Goal: Task Accomplishment & Management: Manage account settings

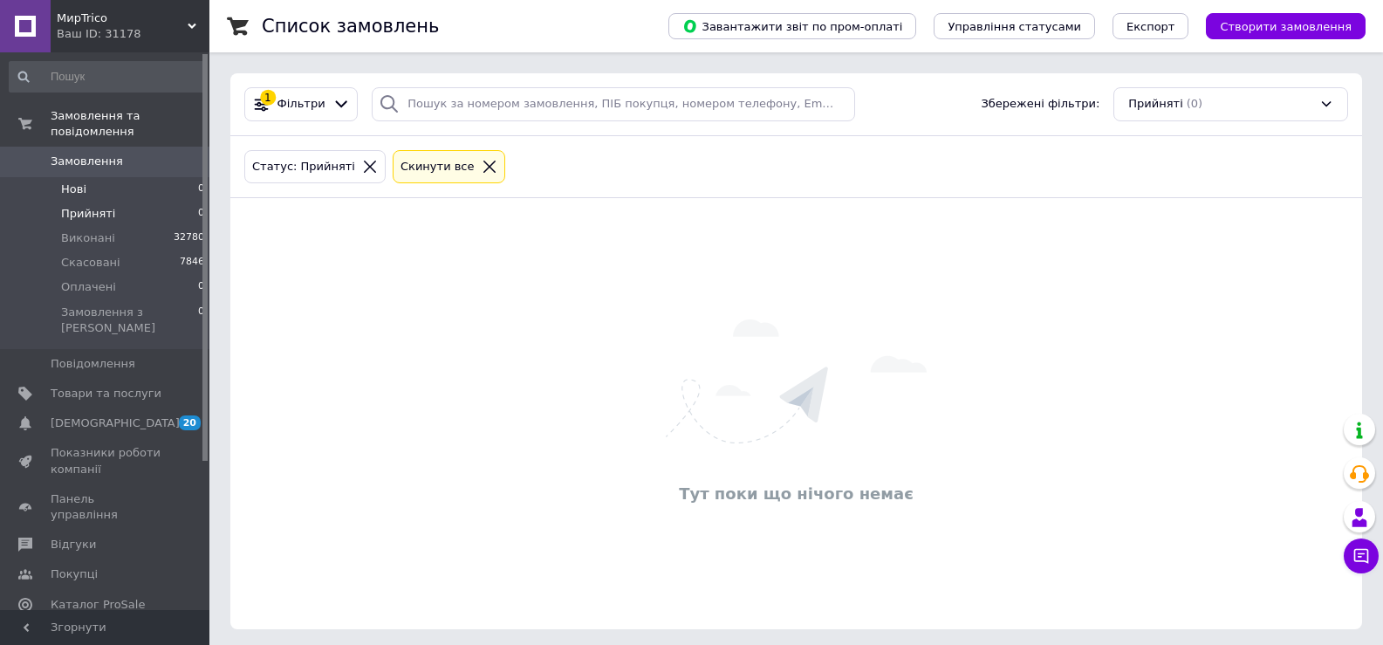
click at [104, 184] on li "Нові 0" at bounding box center [107, 189] width 215 height 24
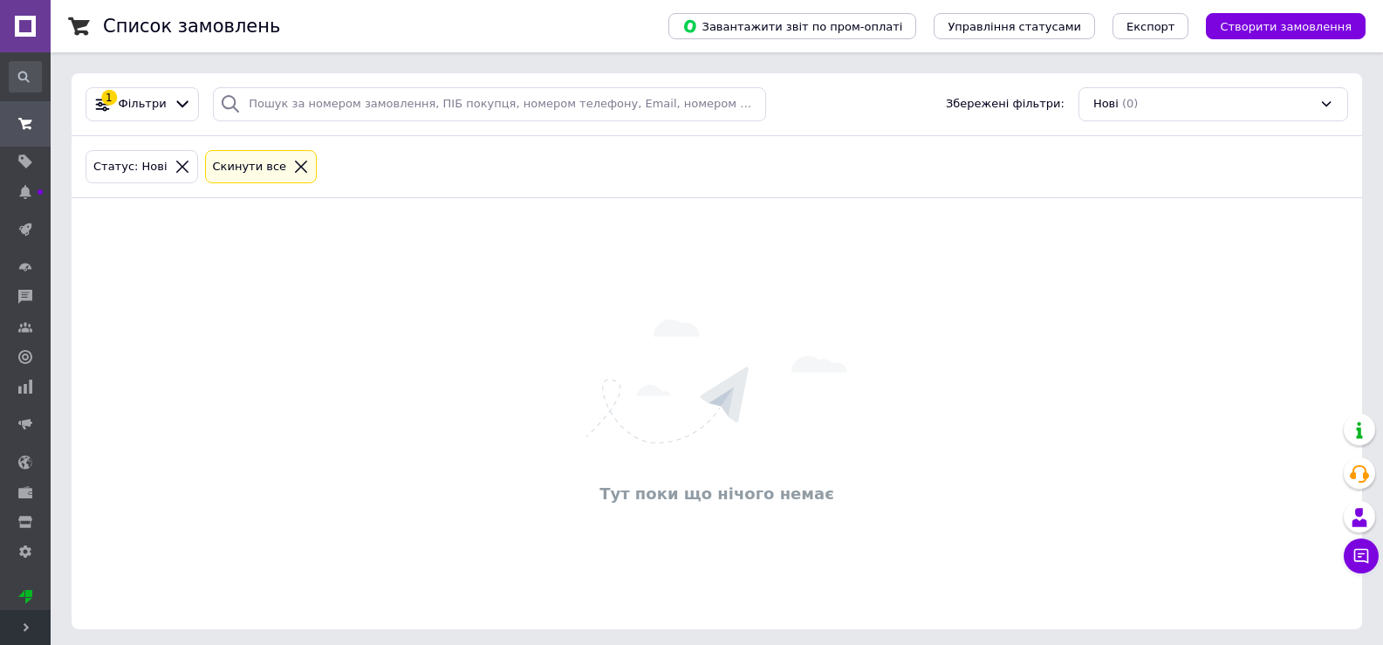
click at [22, 625] on icon at bounding box center [26, 627] width 9 height 9
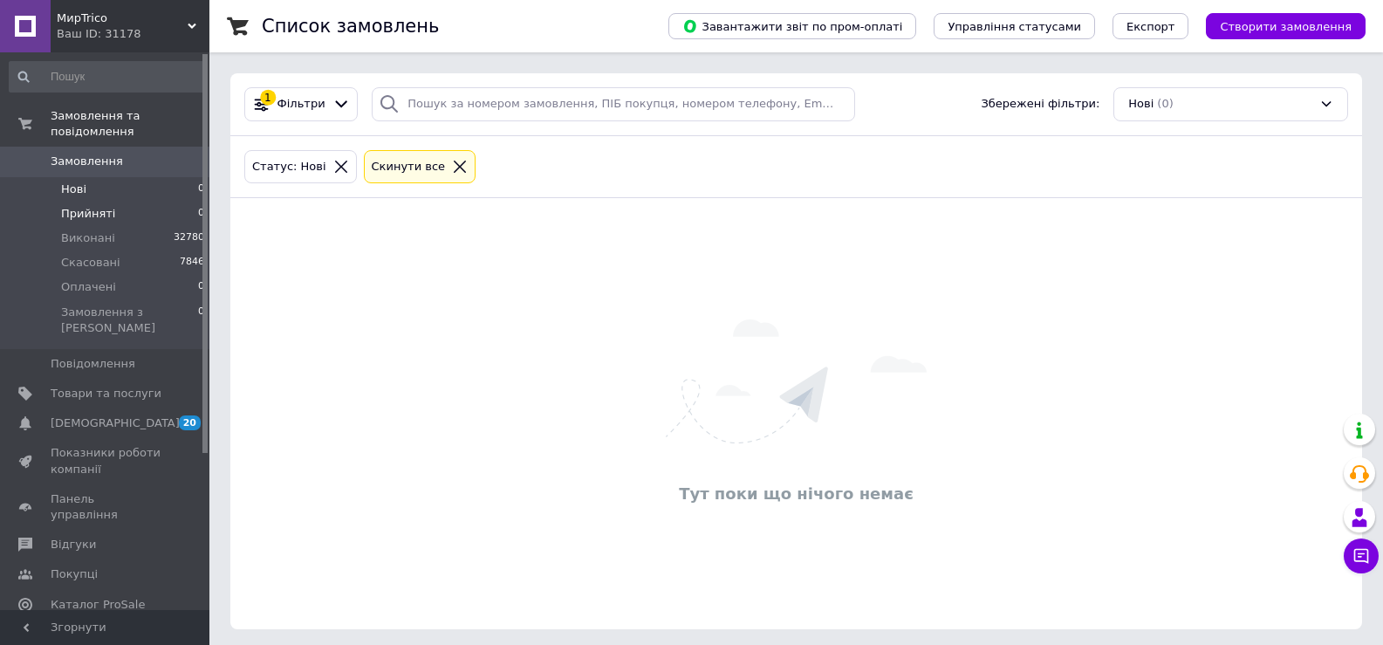
click at [155, 202] on li "Прийняті 0" at bounding box center [107, 214] width 215 height 24
click at [125, 202] on li "Прийняті 0" at bounding box center [107, 214] width 215 height 24
click at [137, 177] on li "Нові 0" at bounding box center [107, 189] width 215 height 24
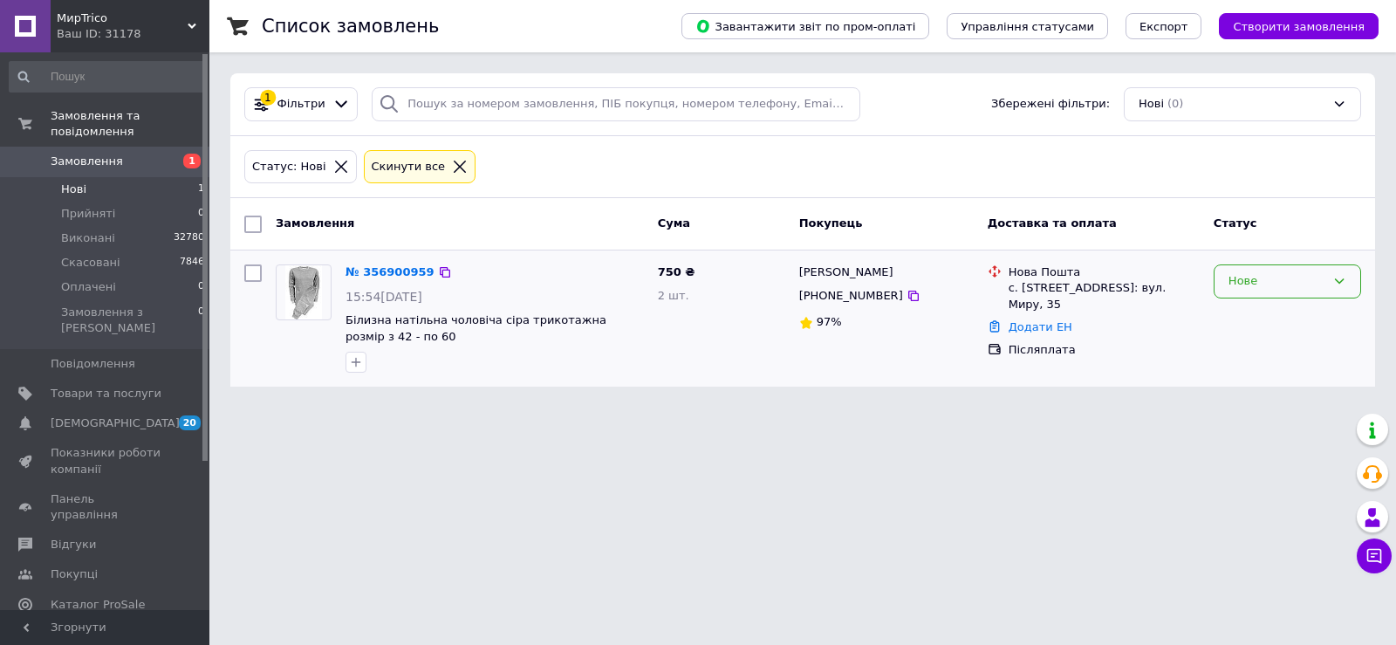
click at [1319, 282] on div "Нове" at bounding box center [1277, 281] width 97 height 18
click at [1298, 321] on li "Прийнято" at bounding box center [1288, 318] width 146 height 32
click at [109, 177] on li "Нові 1" at bounding box center [107, 189] width 215 height 24
click at [130, 202] on li "Прийняті 0" at bounding box center [107, 214] width 215 height 24
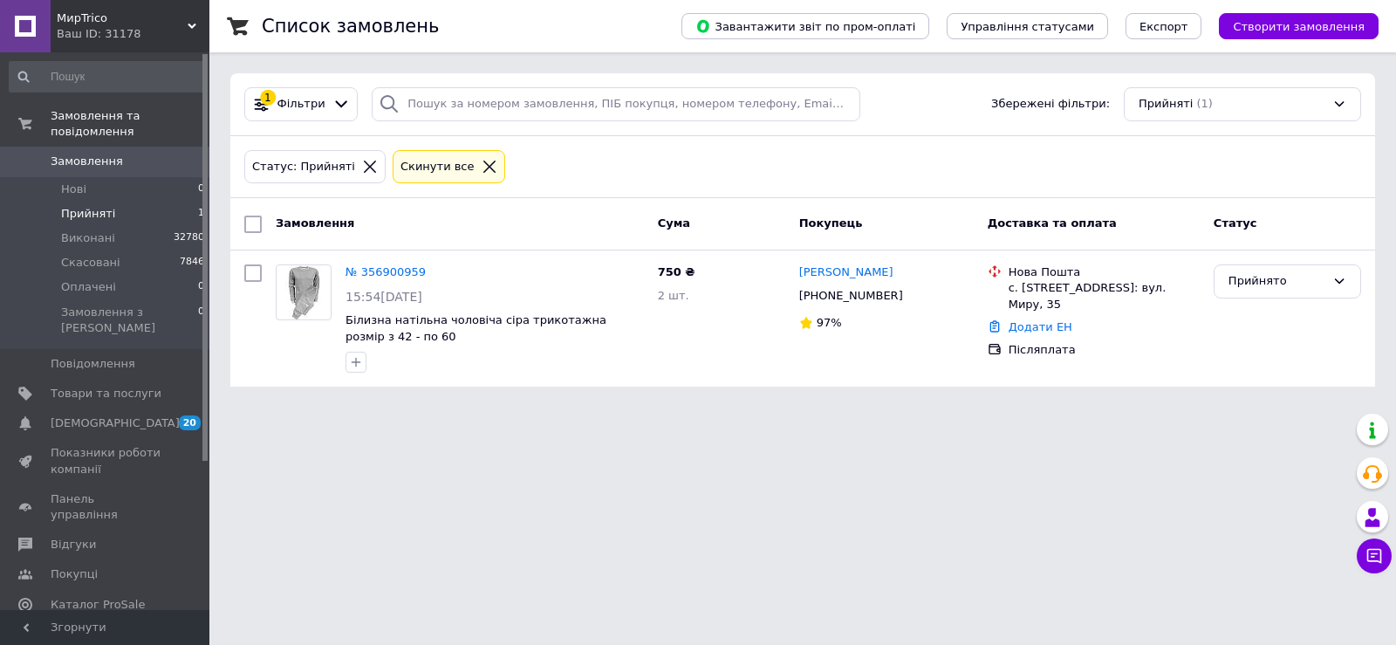
click at [107, 206] on span "Прийняті" at bounding box center [88, 214] width 54 height 16
click at [390, 274] on link "№ 356900959" at bounding box center [386, 271] width 80 height 13
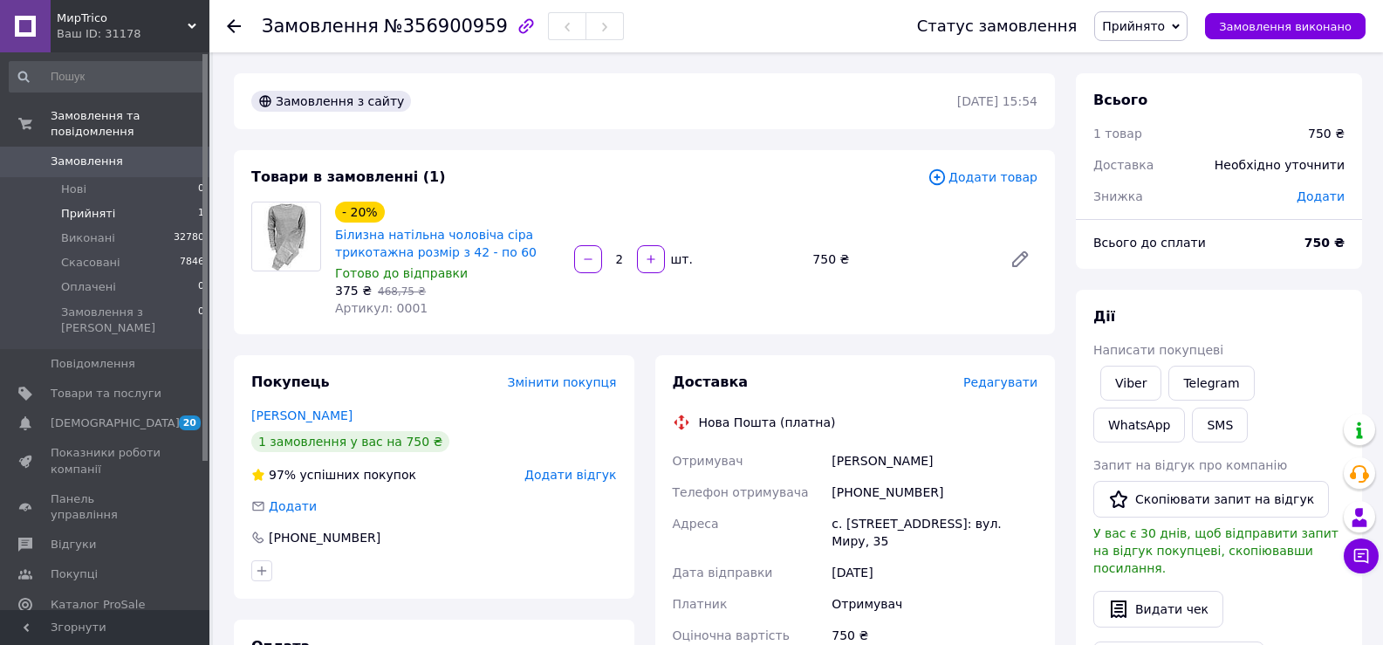
click at [106, 206] on span "Прийняті" at bounding box center [88, 214] width 54 height 16
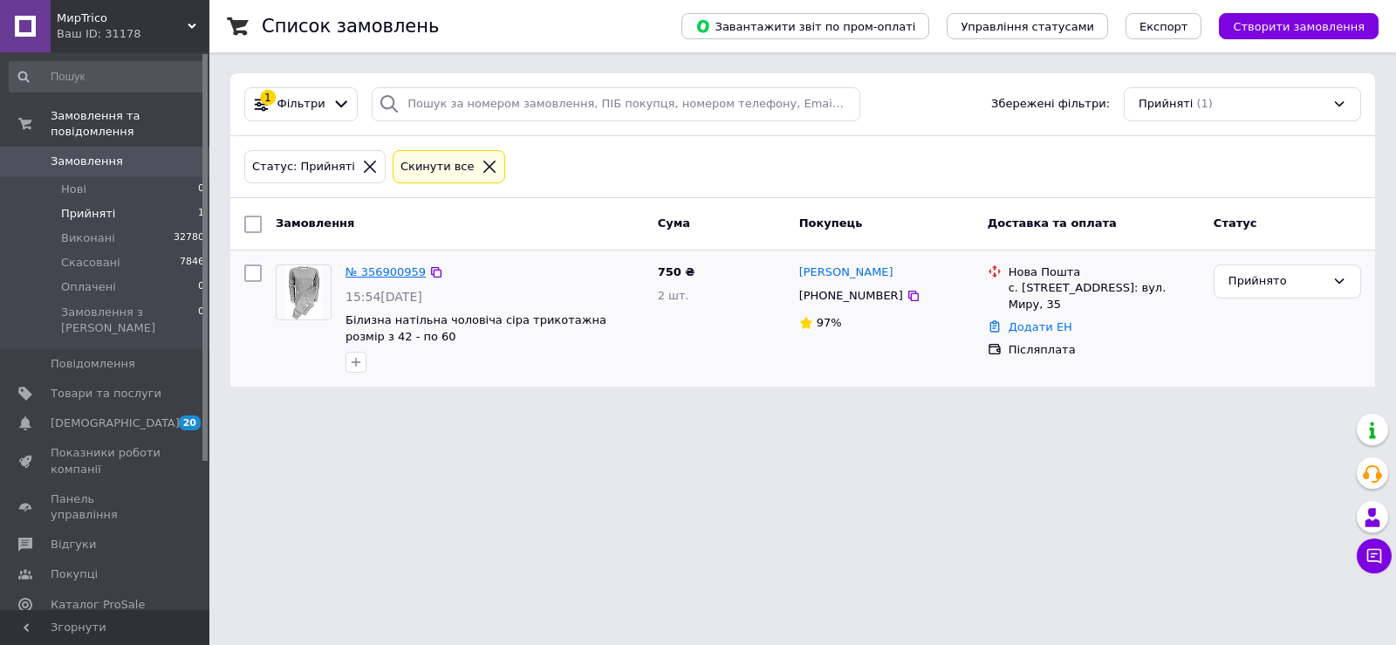
click at [374, 277] on link "№ 356900959" at bounding box center [386, 271] width 80 height 13
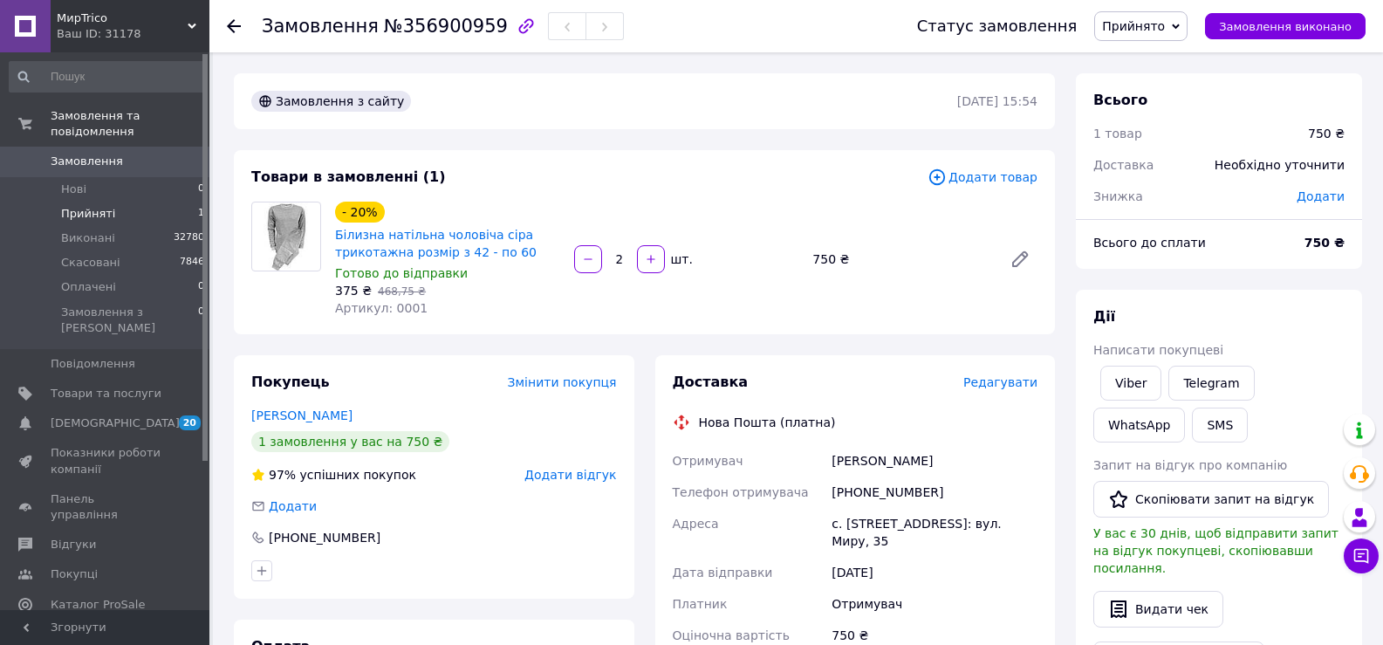
click at [95, 206] on span "Прийняті" at bounding box center [88, 214] width 54 height 16
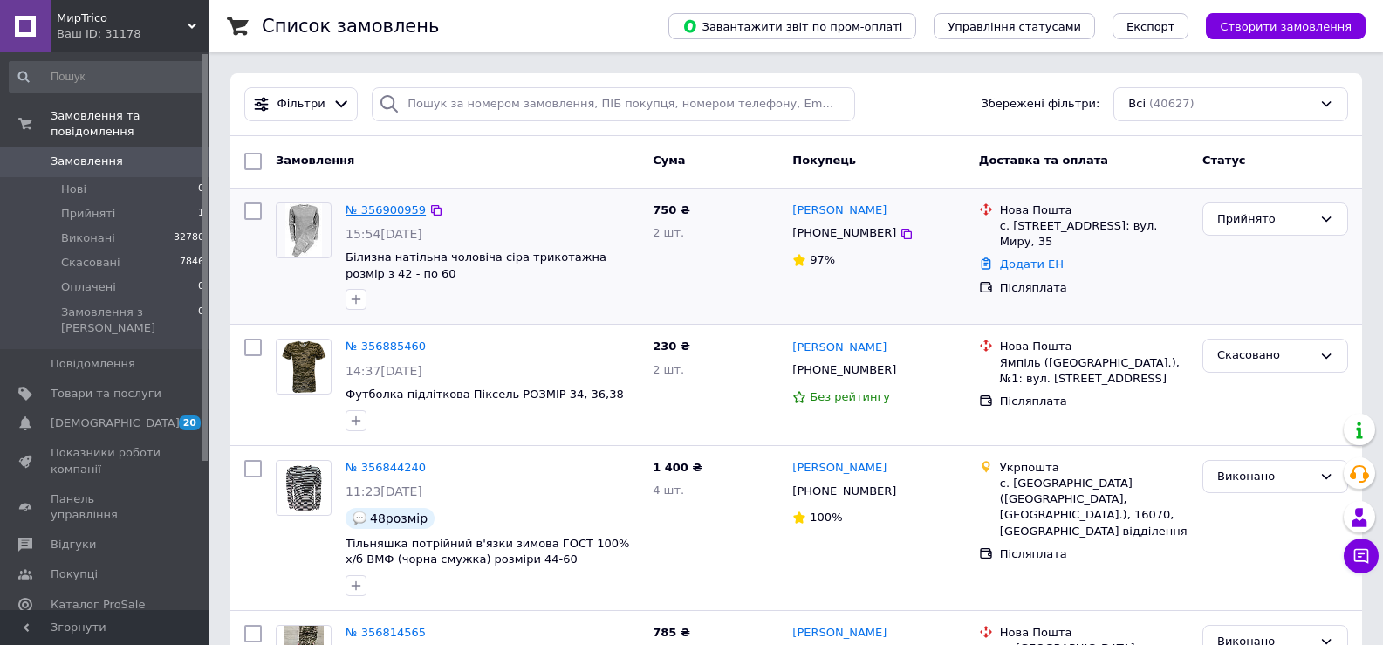
click at [369, 207] on link "№ 356900959" at bounding box center [386, 209] width 80 height 13
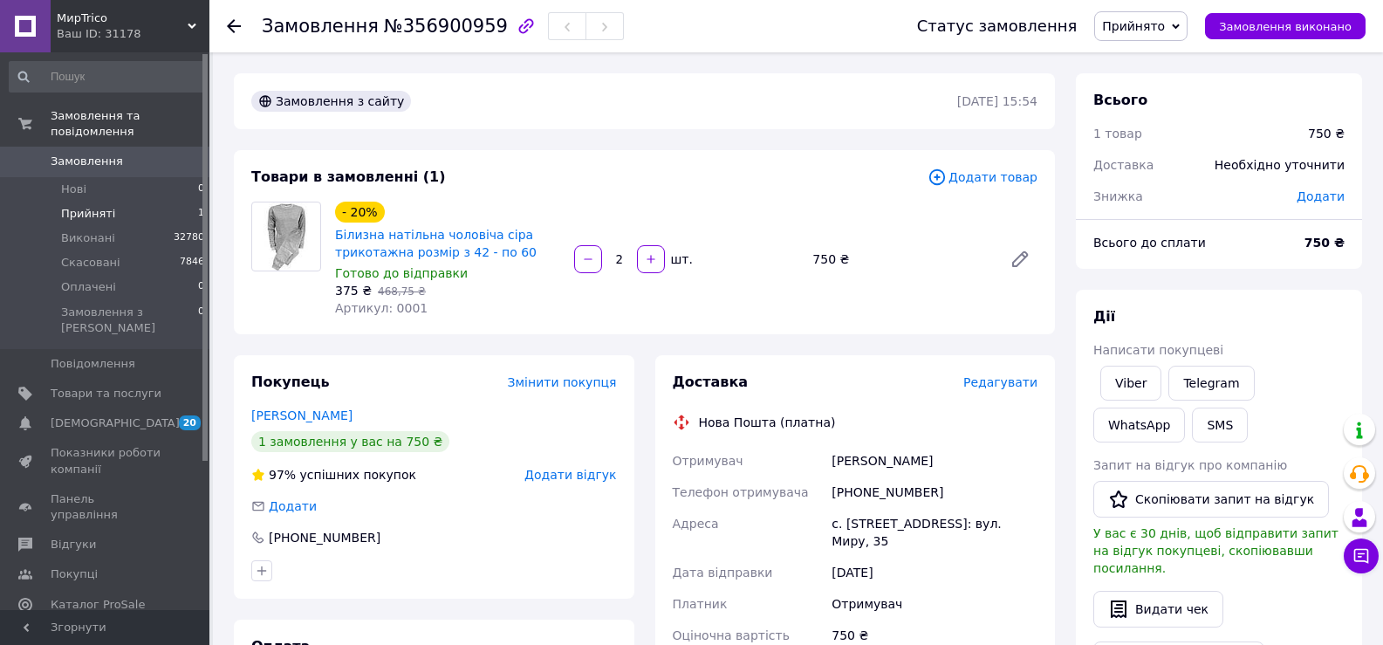
click at [125, 202] on li "Прийняті 1" at bounding box center [107, 214] width 215 height 24
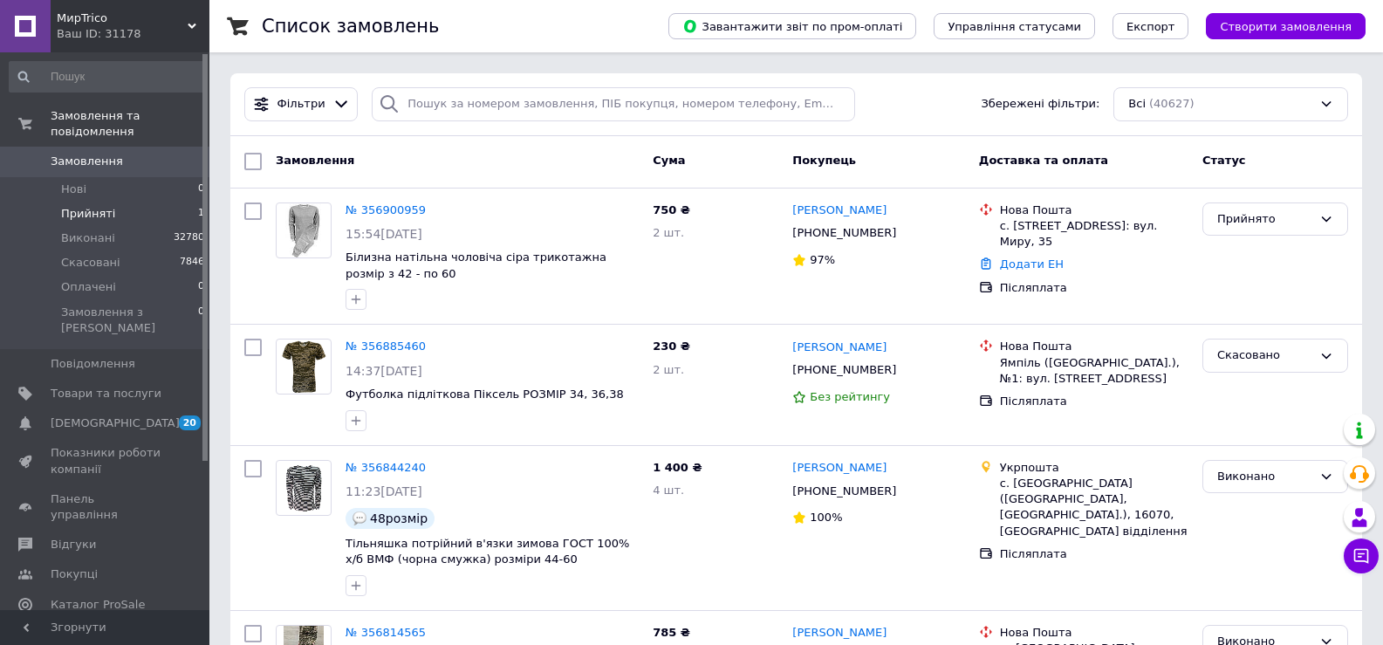
click at [95, 206] on span "Прийняті" at bounding box center [88, 214] width 54 height 16
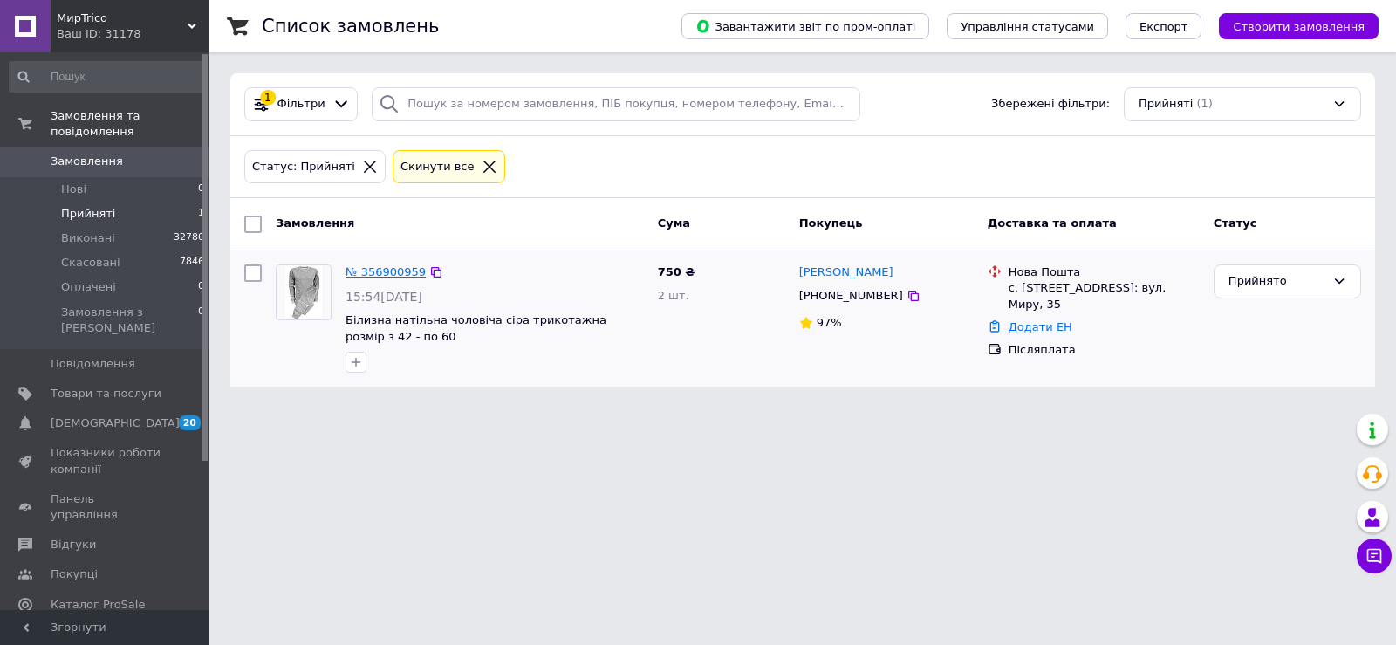
click at [385, 271] on link "№ 356900959" at bounding box center [386, 271] width 80 height 13
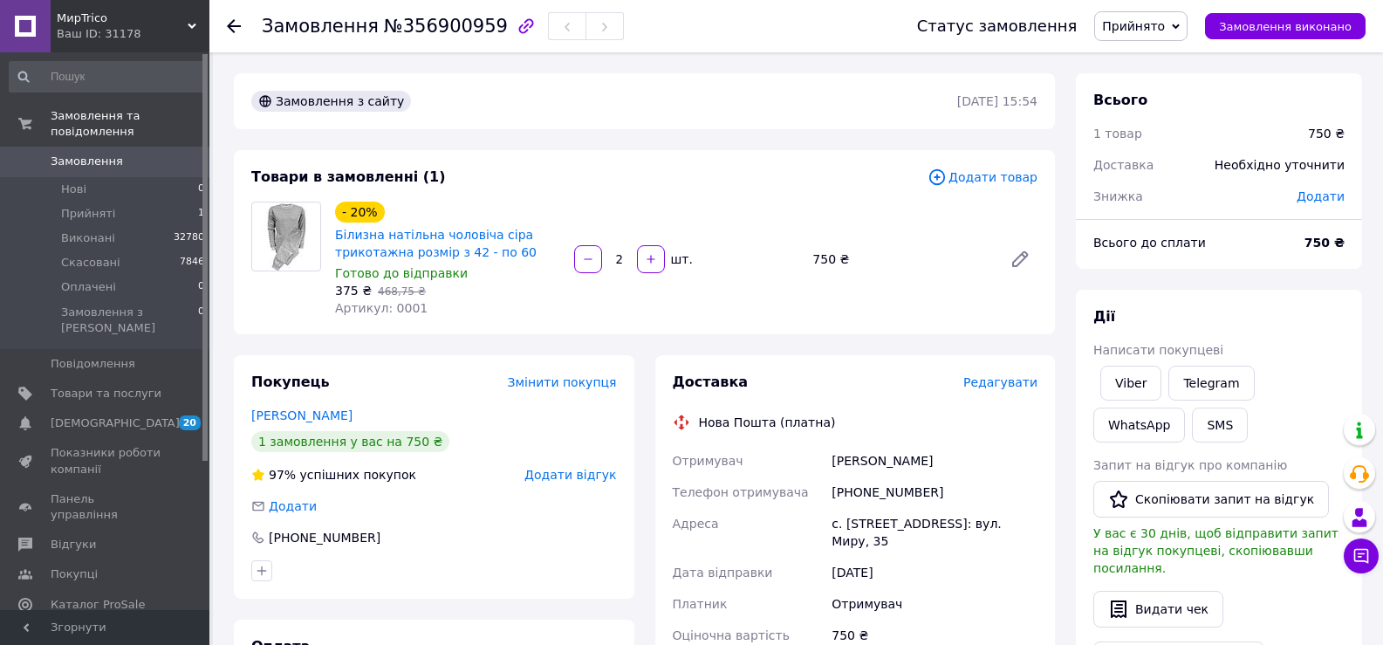
click at [1017, 380] on span "Редагувати" at bounding box center [1000, 382] width 74 height 14
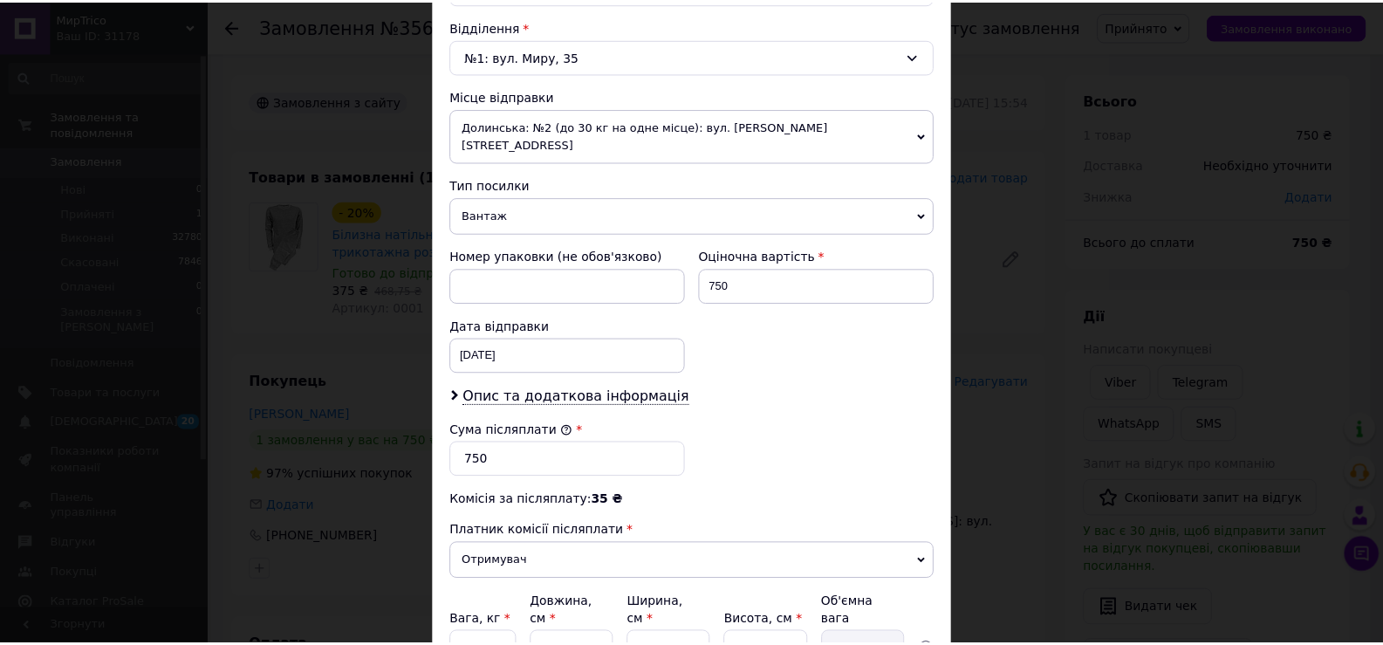
scroll to position [687, 0]
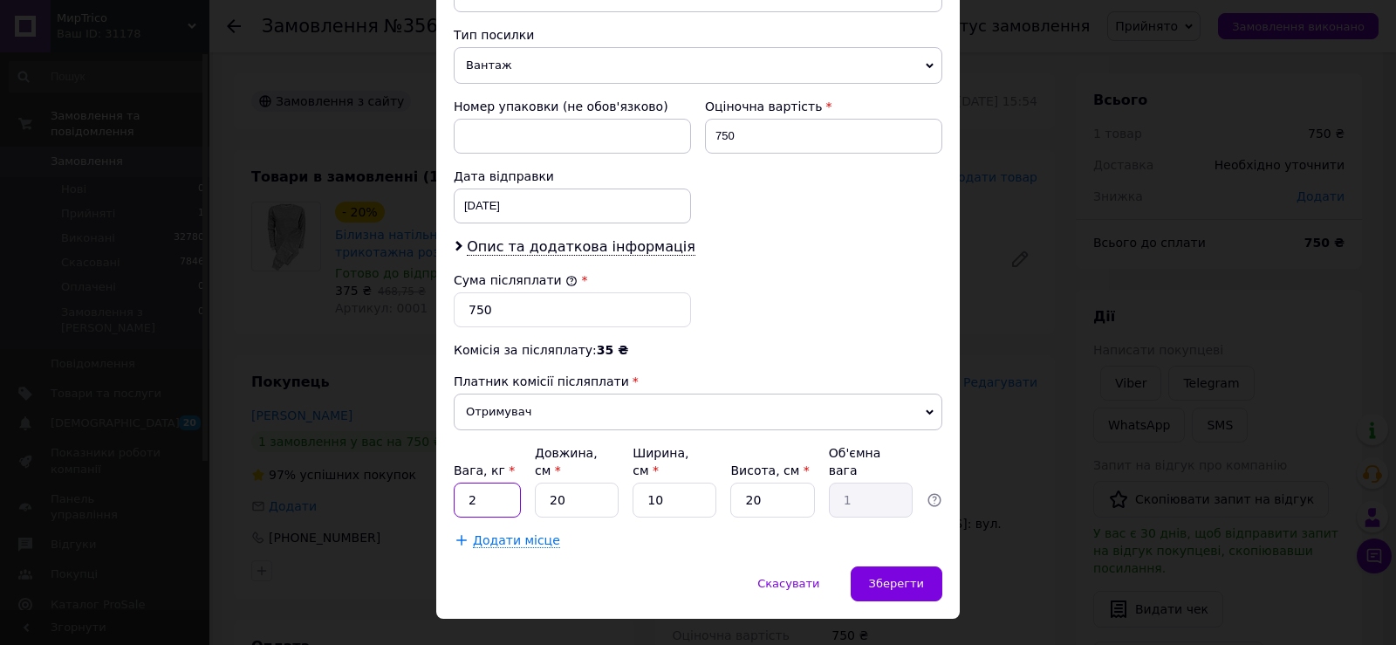
click at [498, 483] on input "2" at bounding box center [487, 500] width 67 height 35
type input "1"
click at [912, 577] on span "Зберегти" at bounding box center [896, 583] width 55 height 13
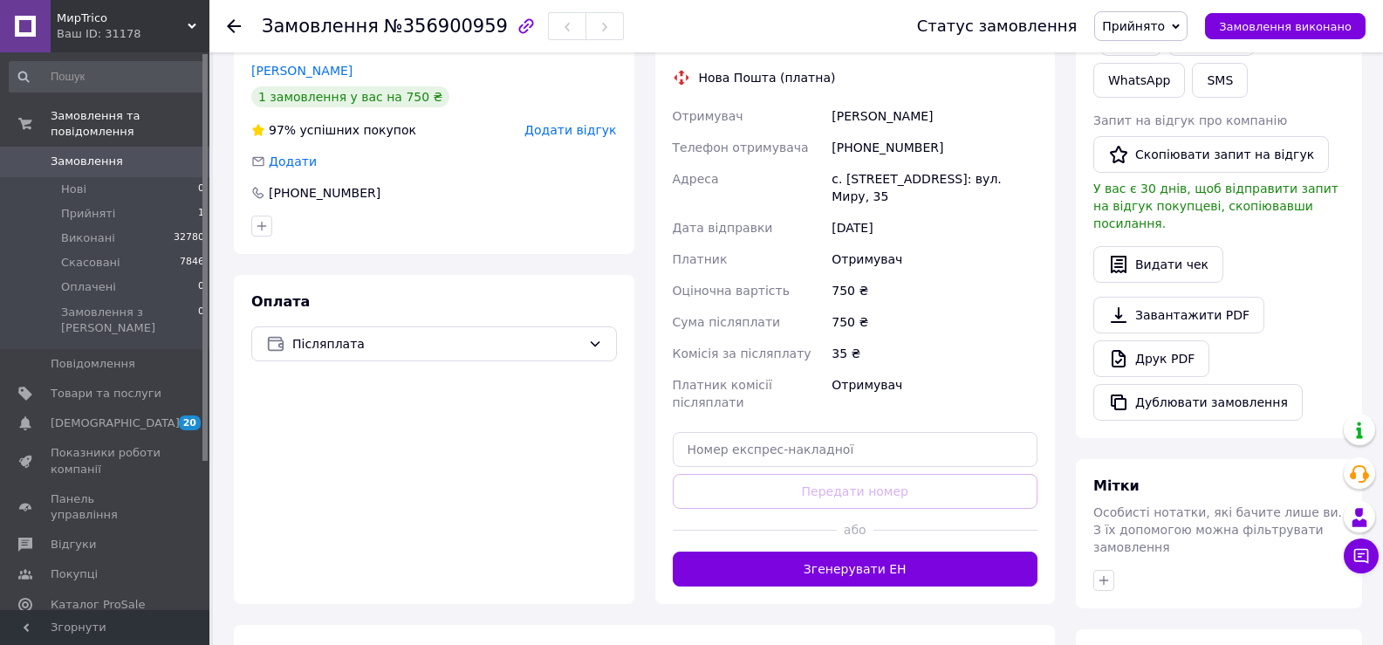
scroll to position [349, 0]
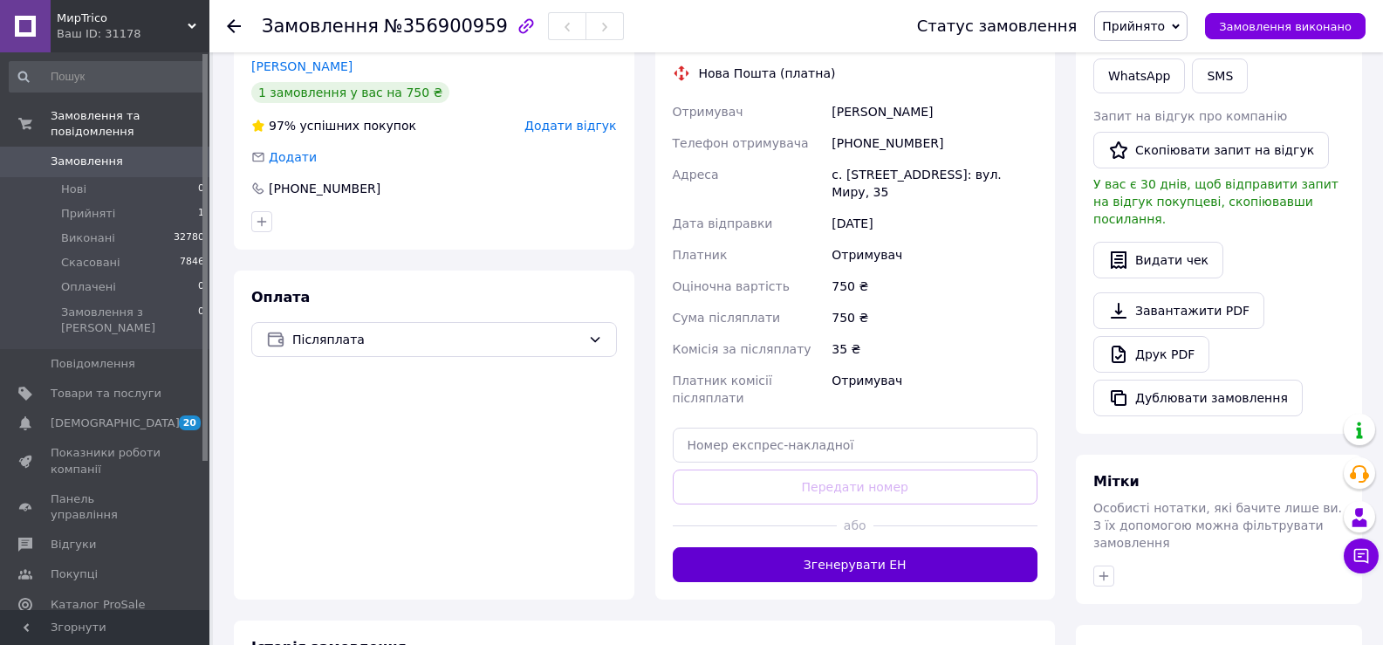
click at [999, 547] on button "Згенерувати ЕН" at bounding box center [856, 564] width 366 height 35
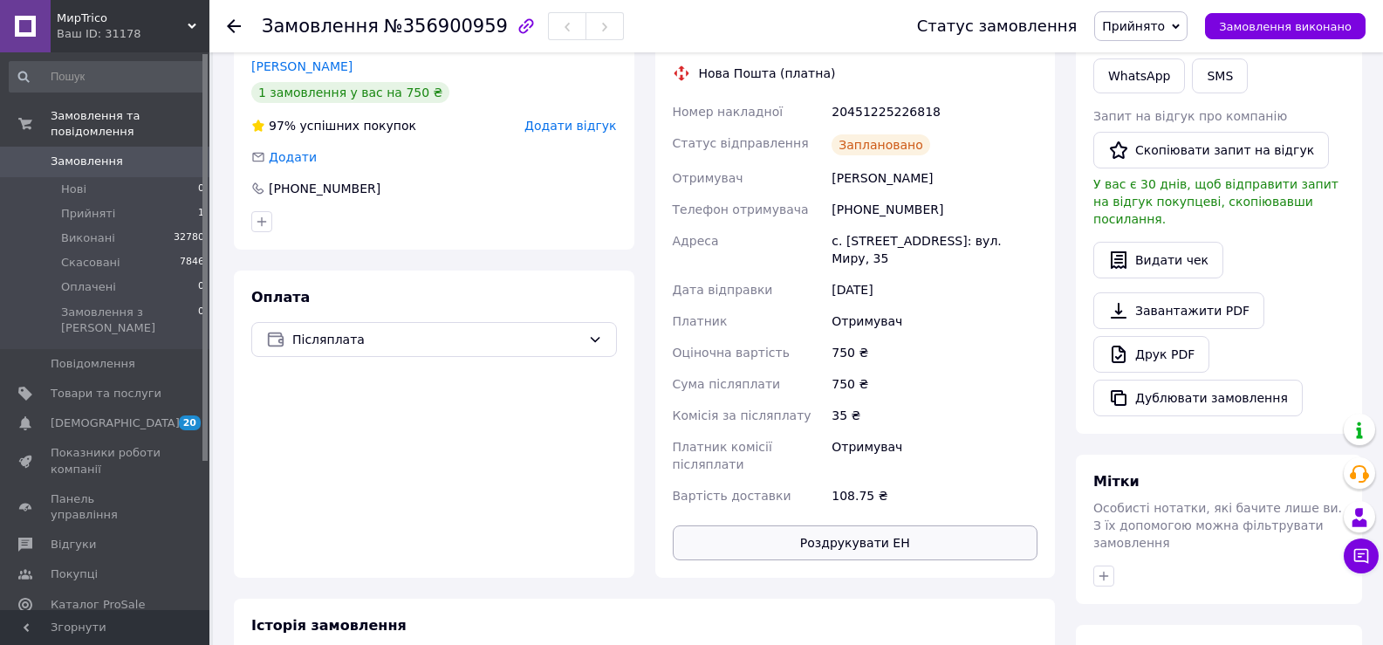
click at [969, 525] on button "Роздрукувати ЕН" at bounding box center [856, 542] width 366 height 35
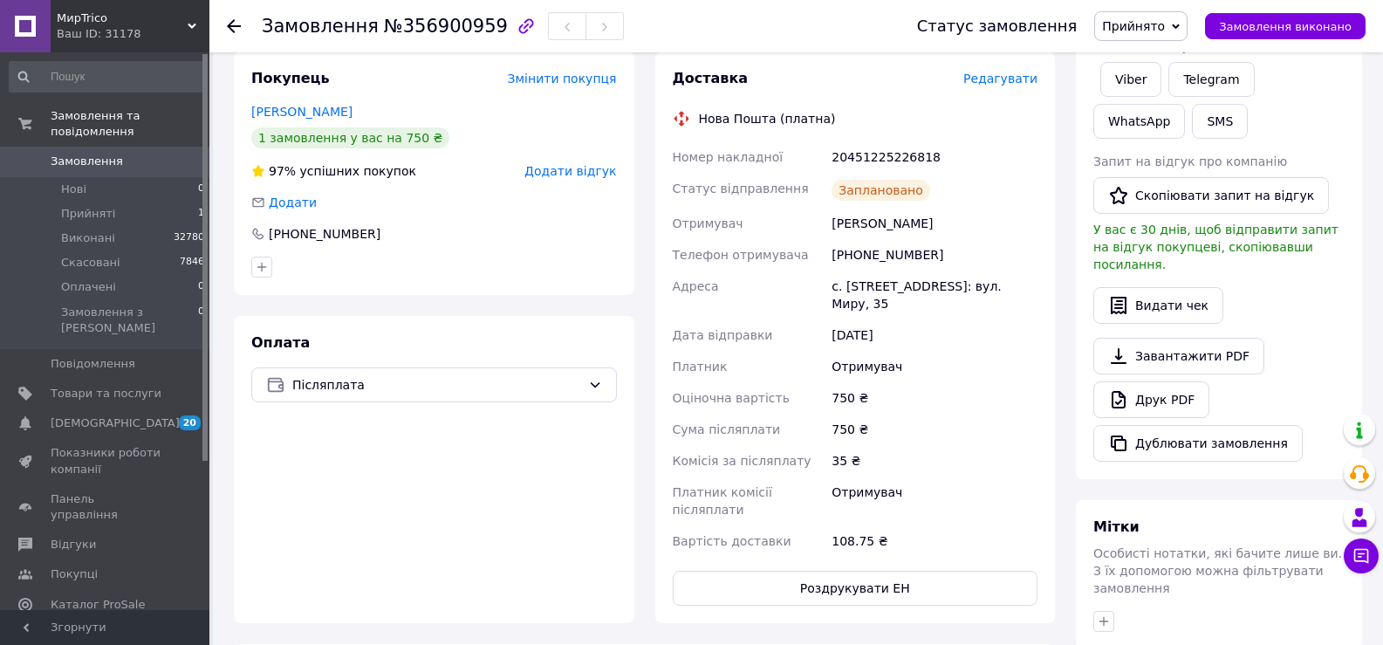
scroll to position [262, 0]
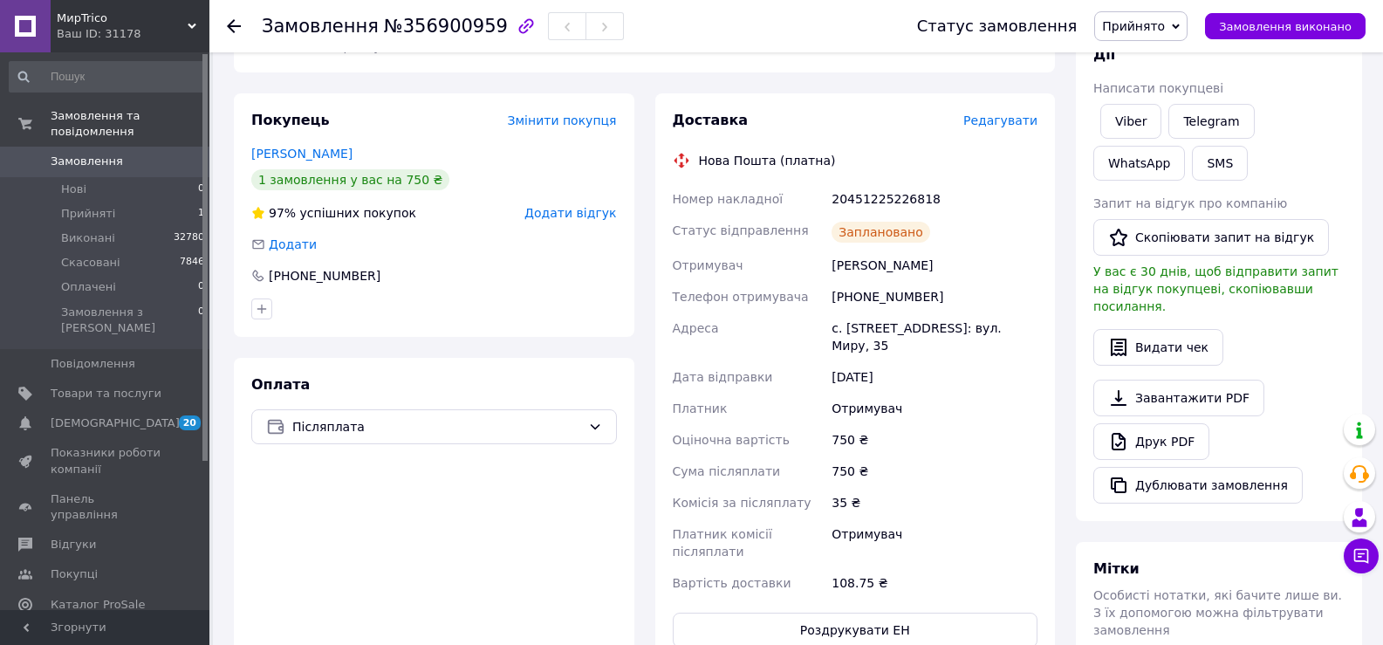
click at [900, 200] on div "20451225226818" at bounding box center [934, 198] width 213 height 31
copy div "20451225226818"
click at [1192, 169] on button "SMS" at bounding box center [1220, 163] width 56 height 35
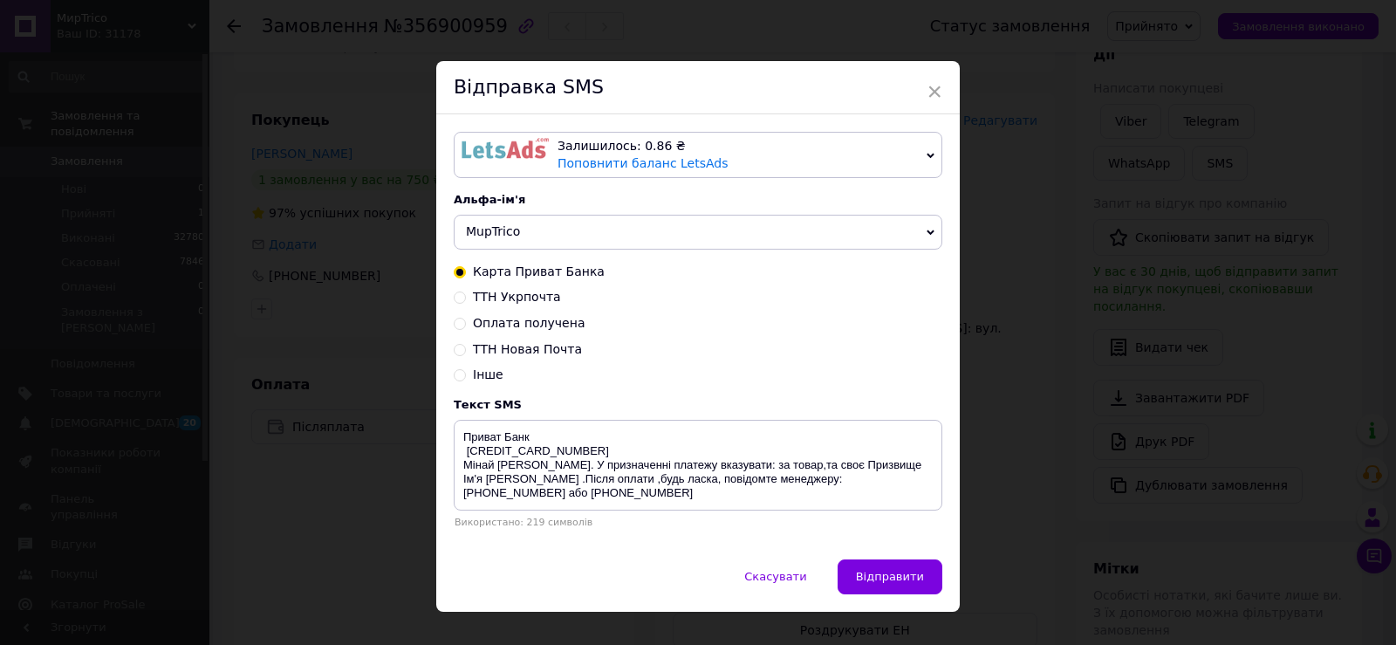
click at [880, 156] on div "Залишилось: 0.86 ₴ Поповнити баланс LetsAds" at bounding box center [739, 155] width 362 height 34
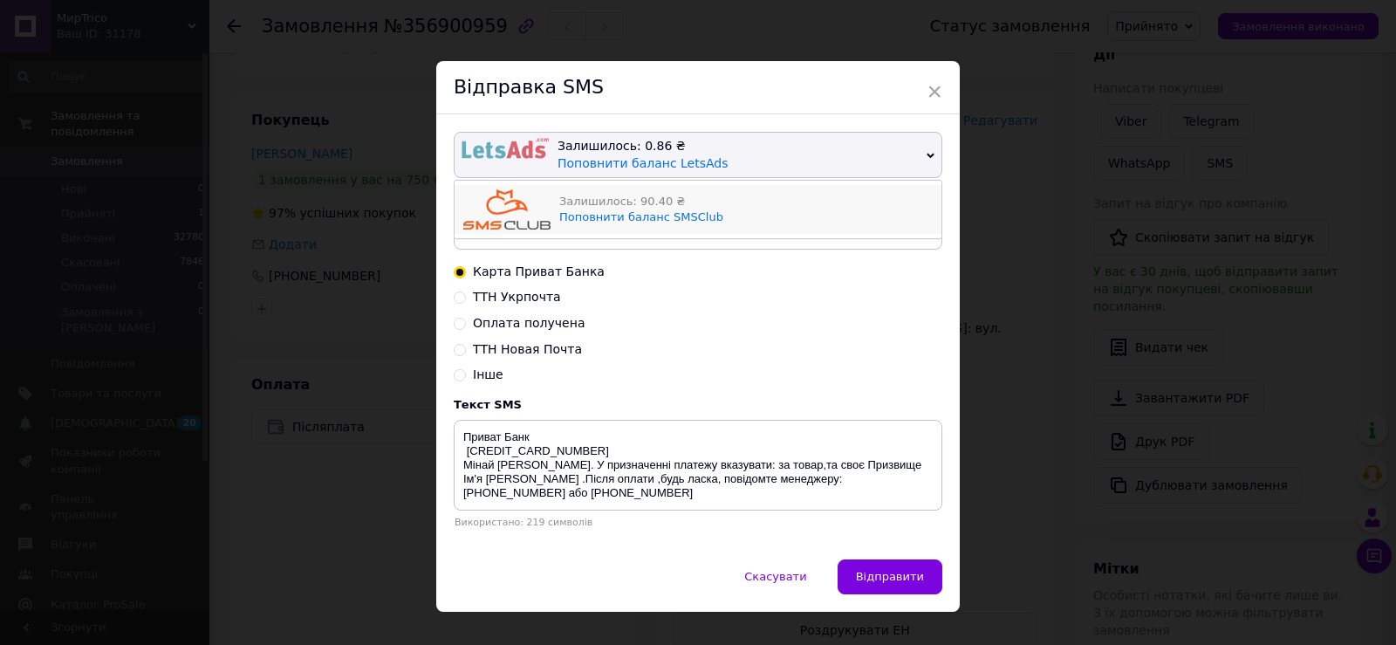
click at [874, 208] on div "Залишилось: 90.40 ₴" at bounding box center [745, 202] width 373 height 16
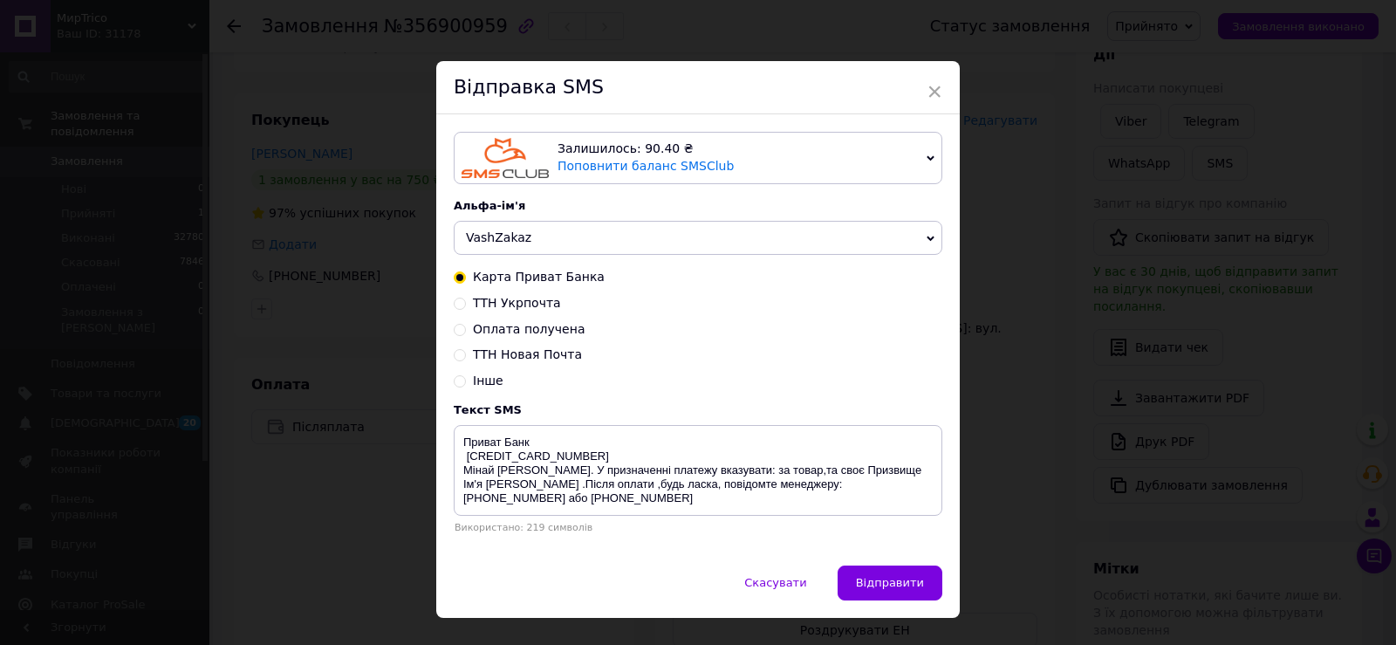
click at [457, 354] on input "ТТН Новая Почта" at bounding box center [460, 353] width 12 height 12
radio input "true"
radio input "false"
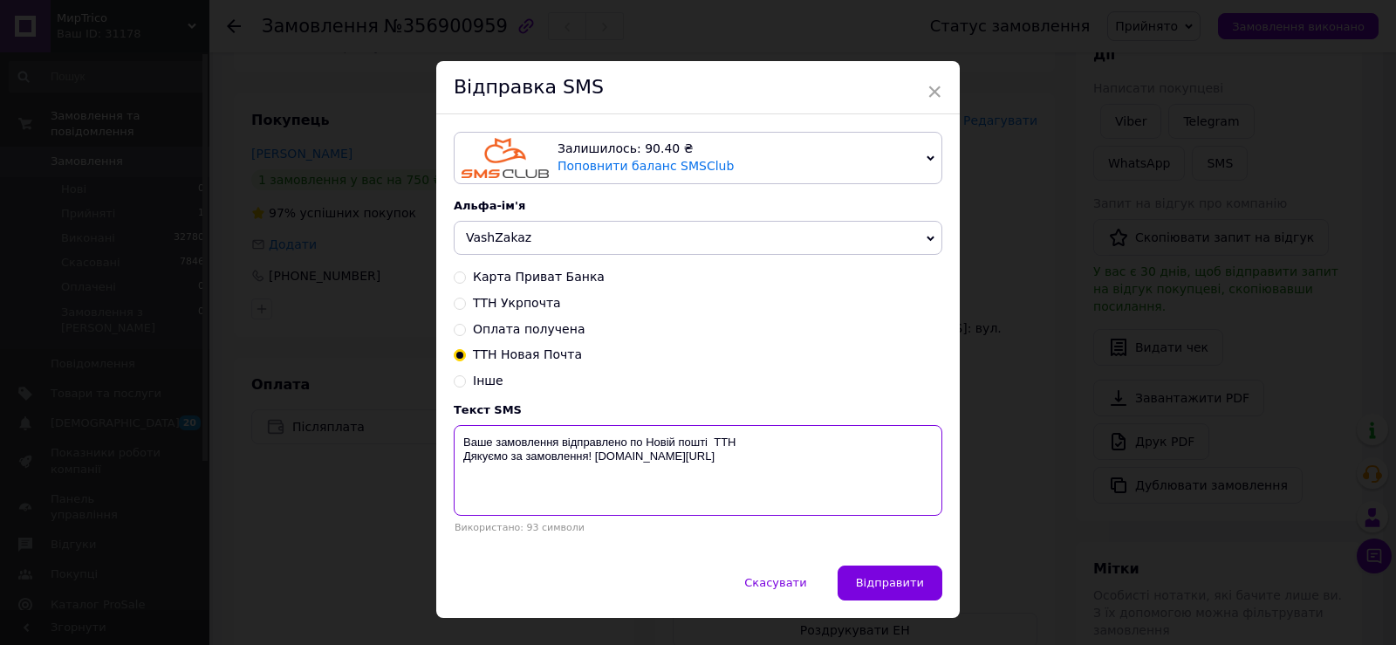
paste textarea "20451225226818"
type textarea "Ваше замовлення відправлено по Новій пошті ТТН 20451225226818 Дякуємо за замовл…"
click at [884, 581] on span "Відправити" at bounding box center [890, 582] width 68 height 13
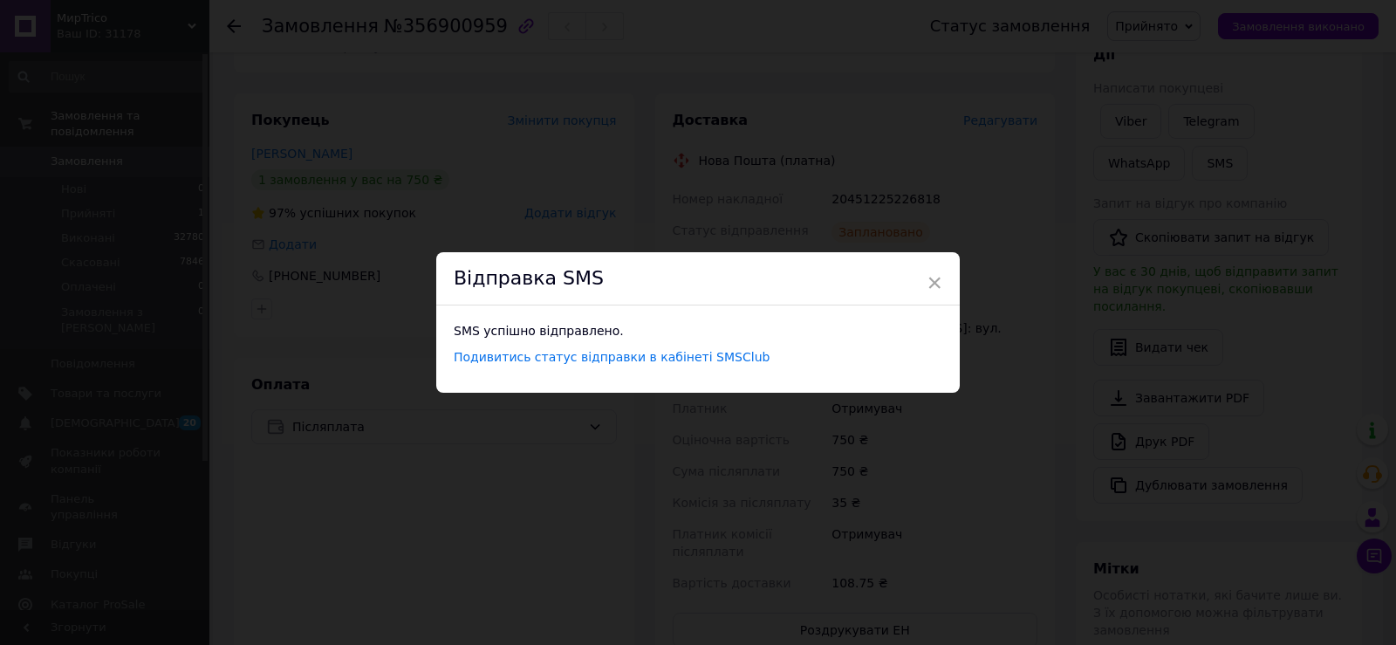
click at [1068, 94] on div "× Відправка SMS SMS успішно відправлено. Подивитись статус відправки в кабінеті…" at bounding box center [698, 322] width 1396 height 645
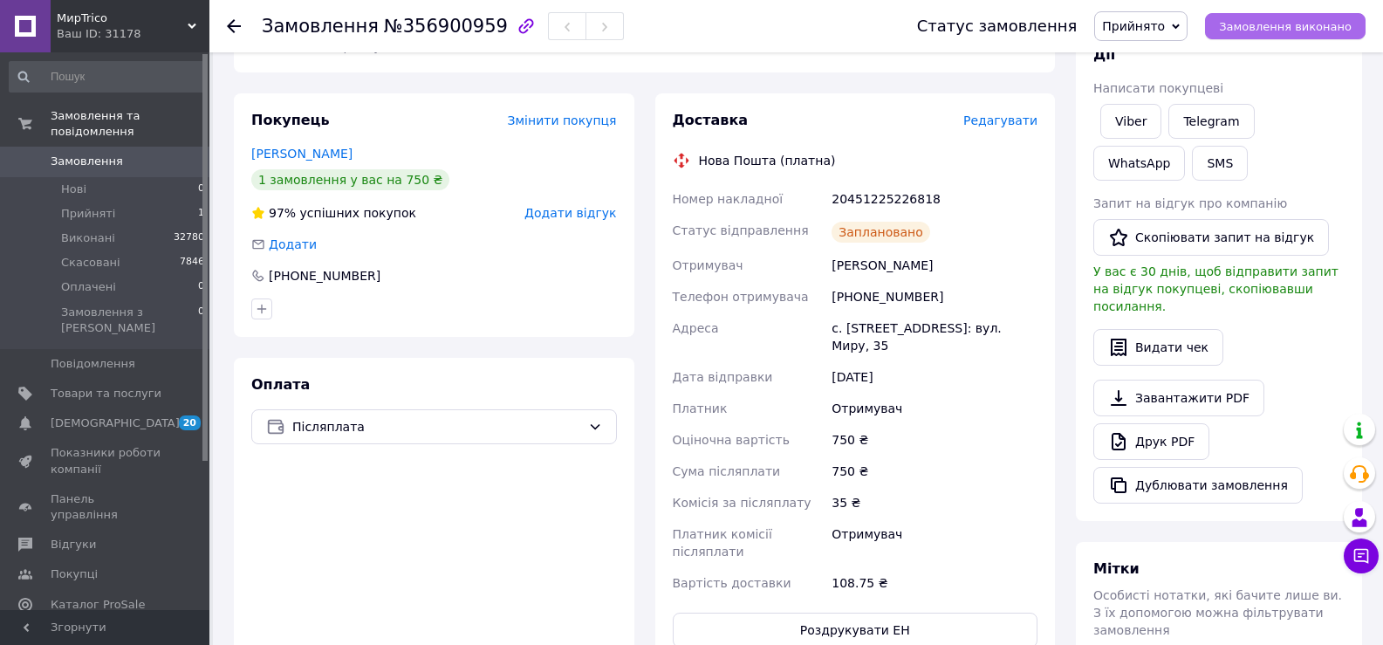
click at [1257, 34] on button "Замовлення виконано" at bounding box center [1285, 26] width 161 height 26
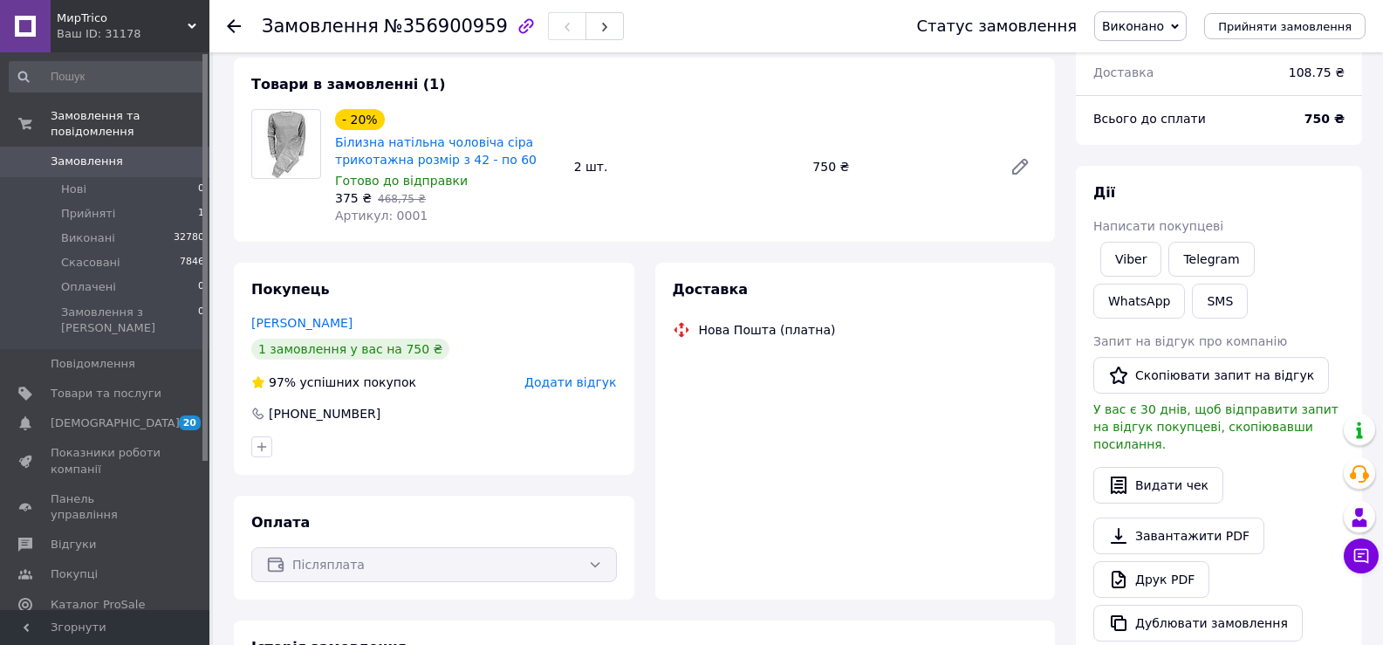
scroll to position [153, 0]
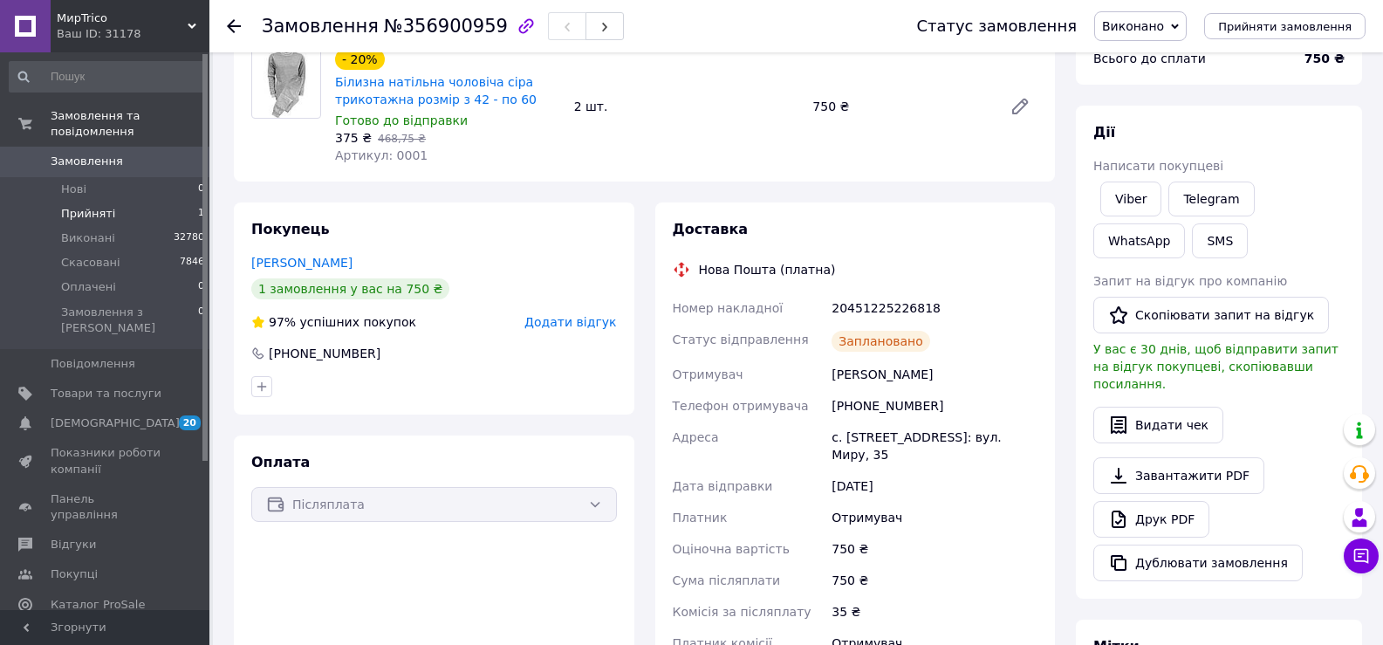
click at [134, 202] on li "Прийняті 1" at bounding box center [107, 214] width 215 height 24
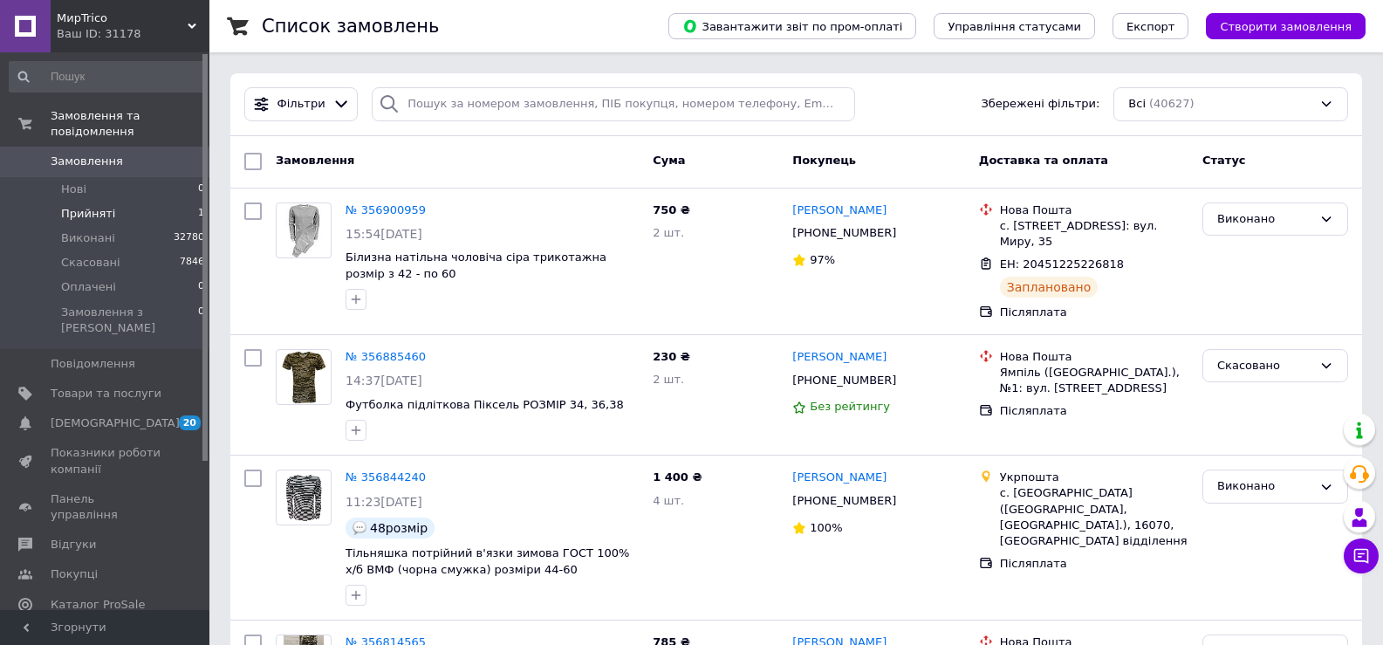
click at [92, 206] on span "Прийняті" at bounding box center [88, 214] width 54 height 16
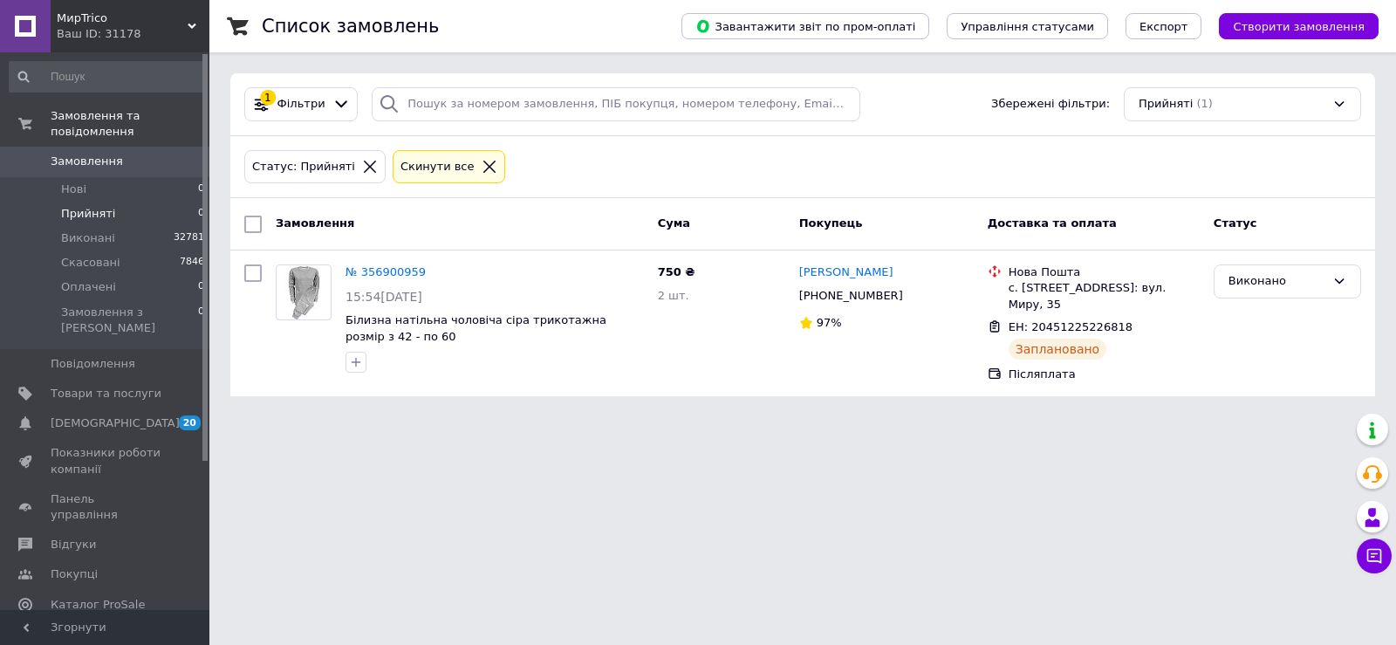
click at [90, 206] on span "Прийняті" at bounding box center [88, 214] width 54 height 16
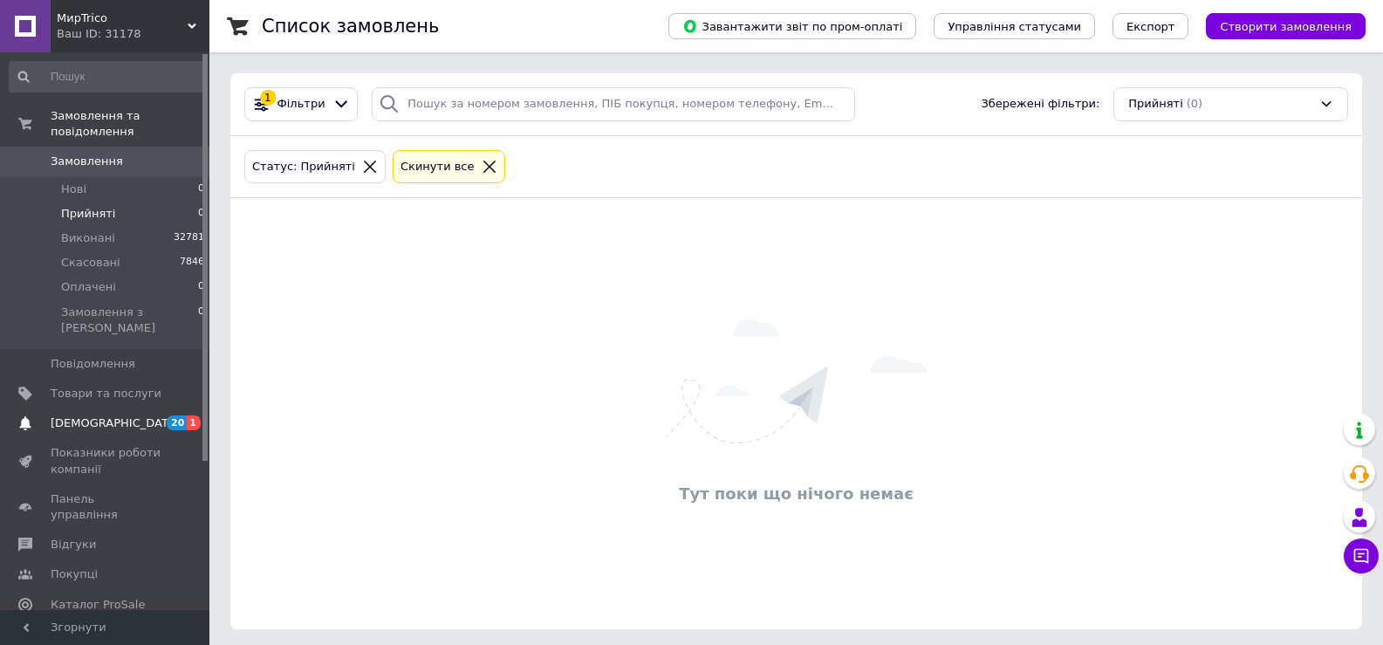
click at [92, 415] on span "[DEMOGRAPHIC_DATA]" at bounding box center [115, 423] width 129 height 16
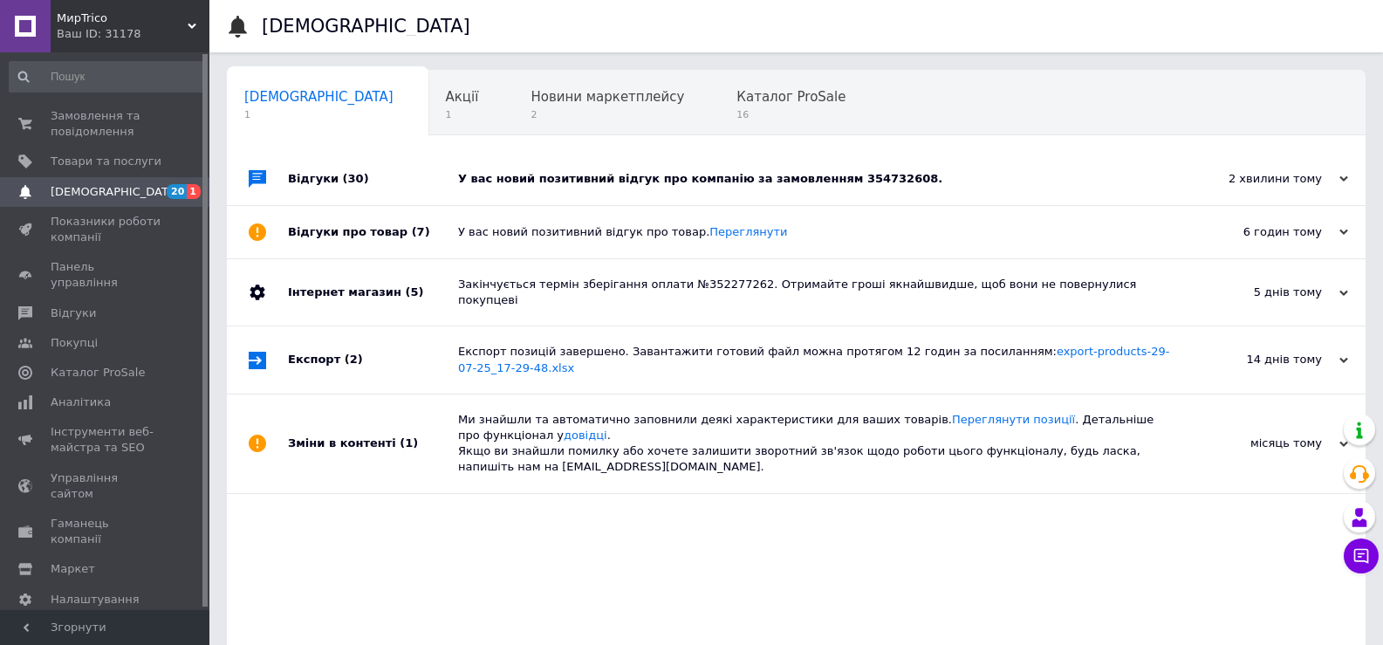
click at [654, 181] on div "У вас новий позитивний відгук про компанію за замовленням 354732608." at bounding box center [816, 179] width 716 height 16
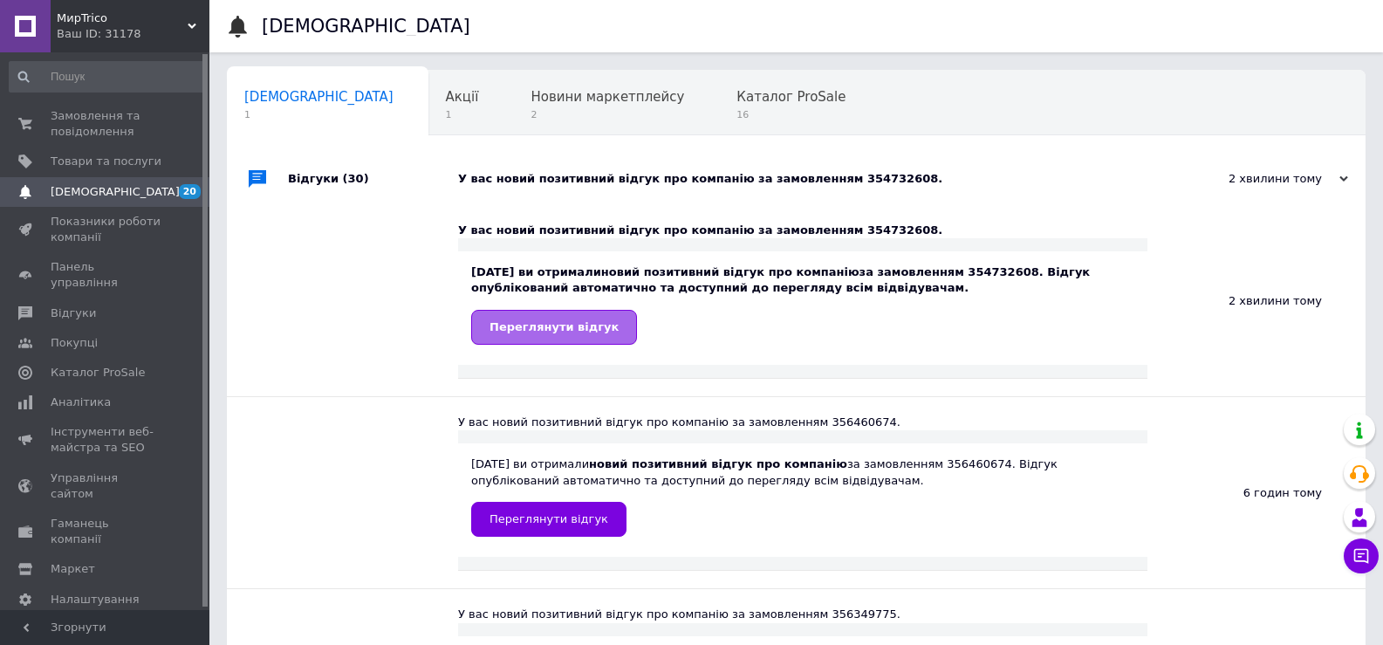
click at [578, 336] on link "Переглянути відгук" at bounding box center [554, 327] width 166 height 35
click at [52, 117] on span "Замовлення та повідомлення" at bounding box center [106, 123] width 111 height 31
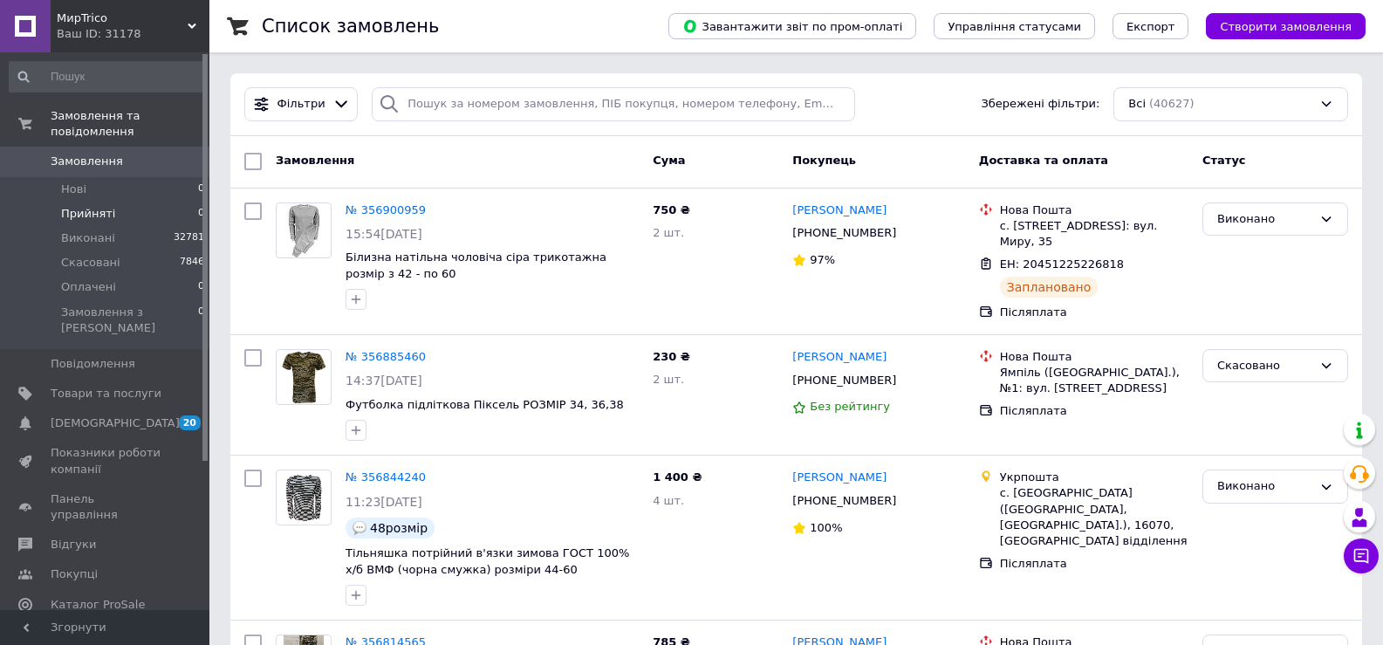
click at [137, 202] on li "Прийняті 0" at bounding box center [107, 214] width 215 height 24
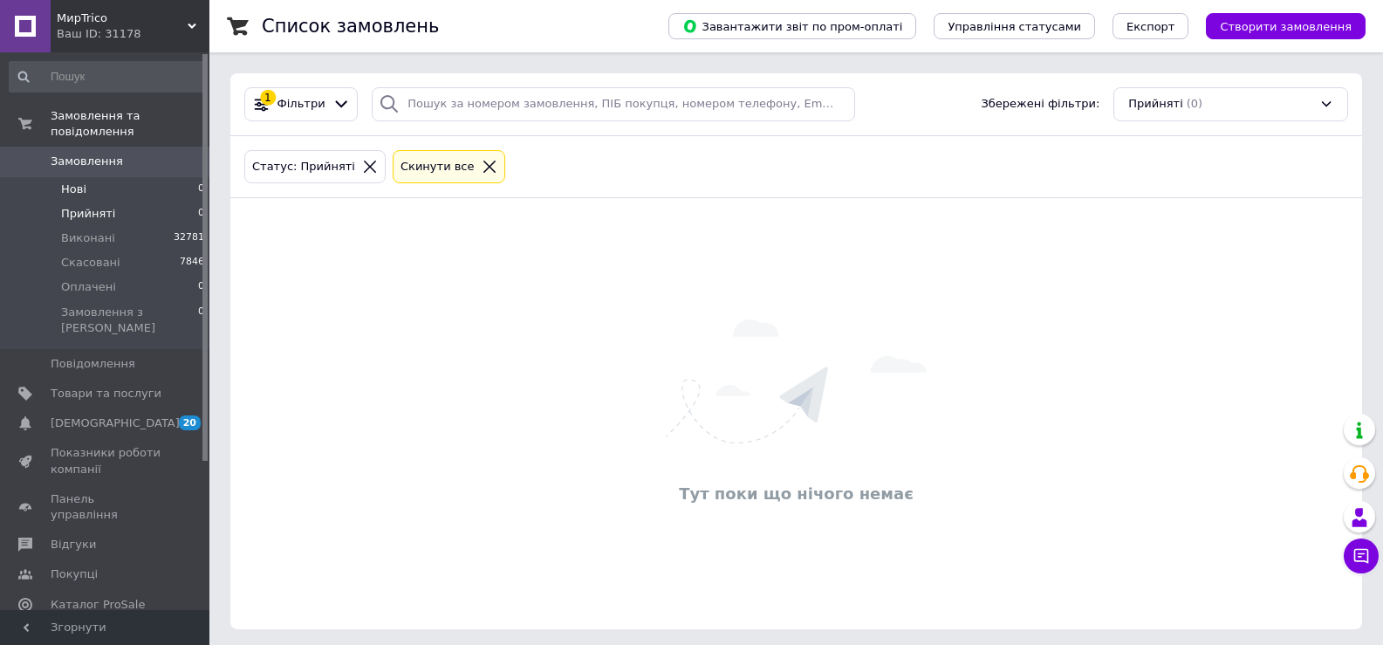
click at [117, 177] on li "Нові 0" at bounding box center [107, 189] width 215 height 24
click at [115, 177] on li "Нові 0" at bounding box center [107, 189] width 215 height 24
click at [106, 177] on li "Нові 0" at bounding box center [107, 189] width 215 height 24
click at [111, 275] on li "Оплачені 1" at bounding box center [107, 287] width 215 height 24
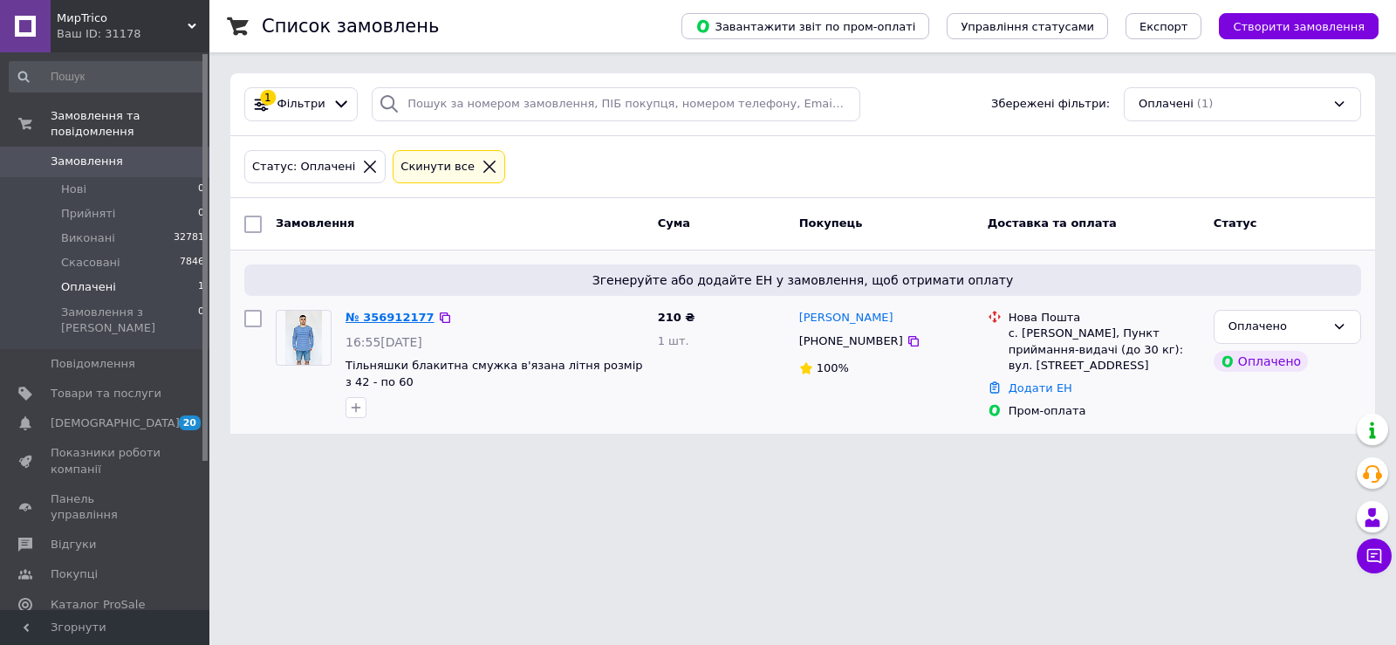
click at [393, 317] on link "№ 356912177" at bounding box center [390, 317] width 89 height 13
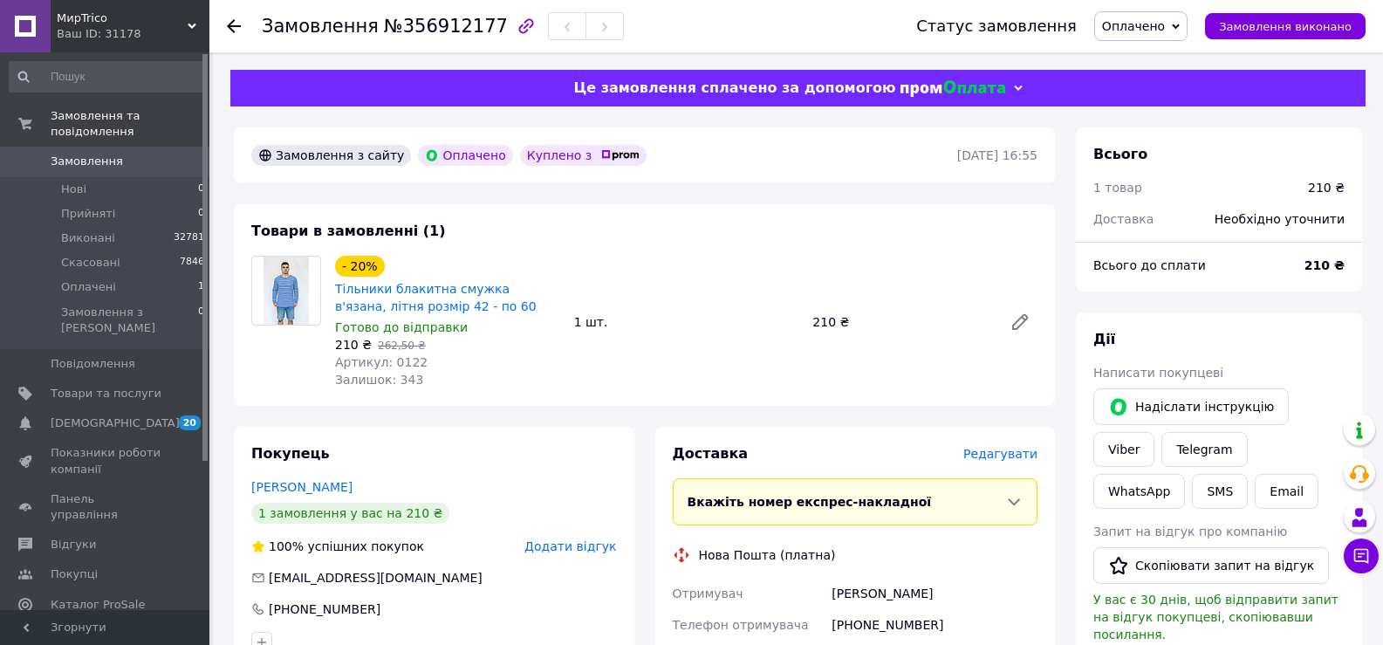
click at [1005, 450] on span "Редагувати" at bounding box center [1000, 454] width 74 height 14
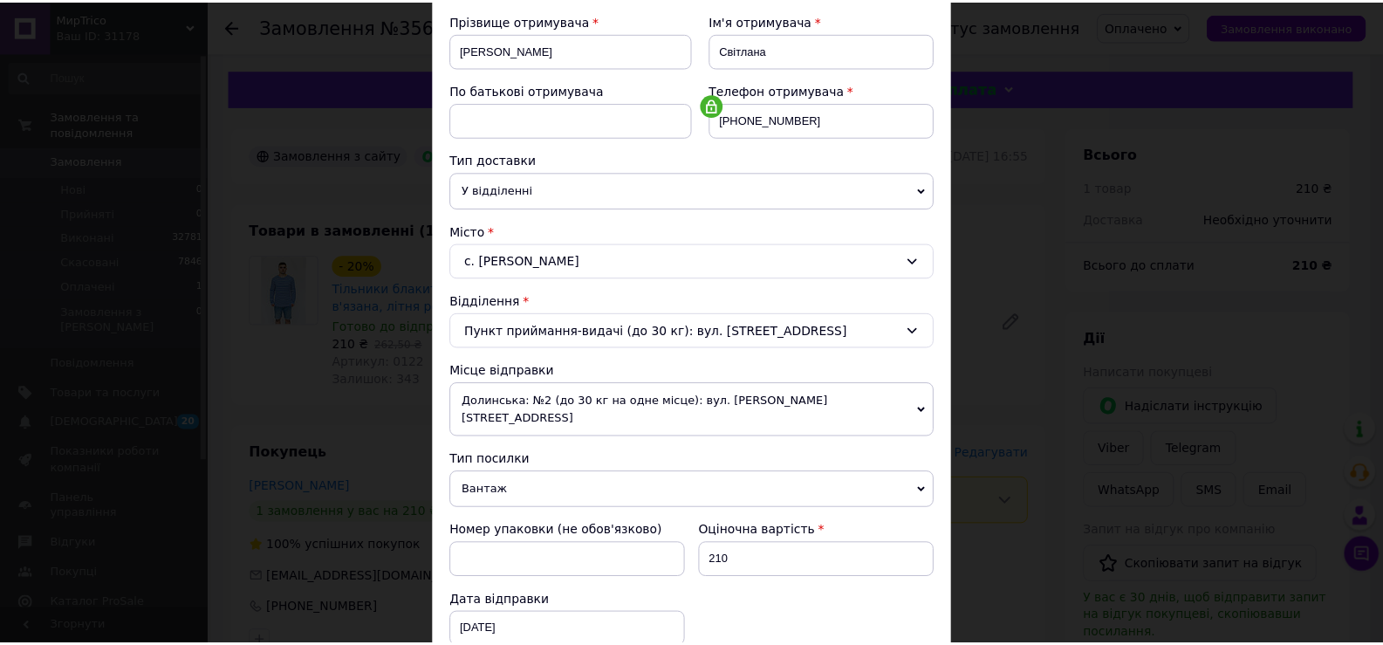
scroll to position [514, 0]
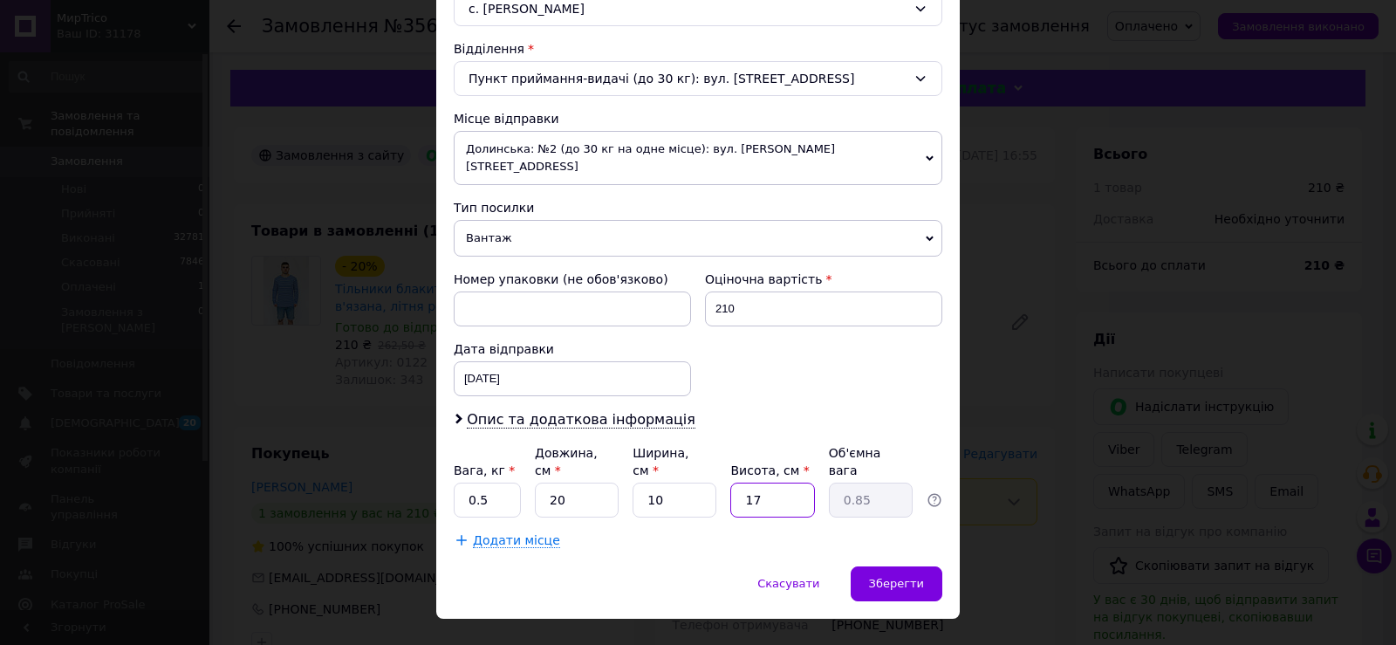
click at [771, 483] on input "17" at bounding box center [772, 500] width 84 height 35
type input "1"
type input "0.1"
type input "10"
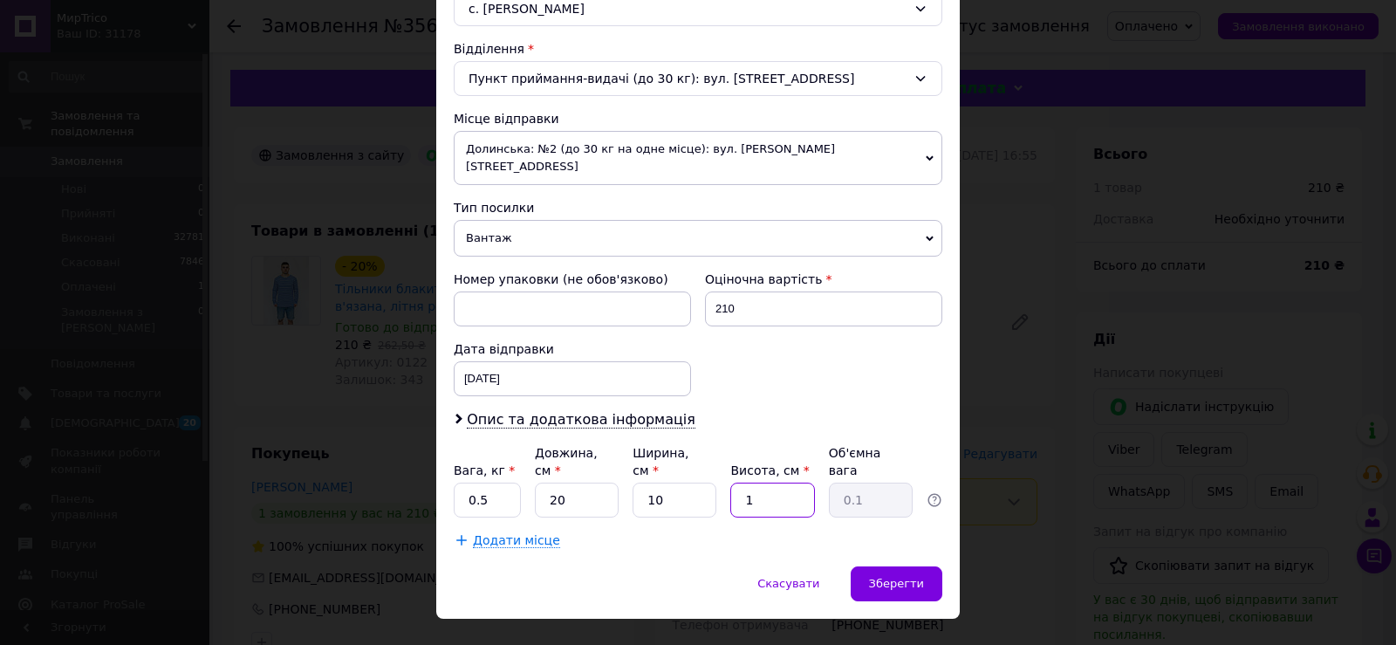
type input "0.5"
type input "10"
click at [928, 566] on div "Зберегти" at bounding box center [897, 583] width 92 height 35
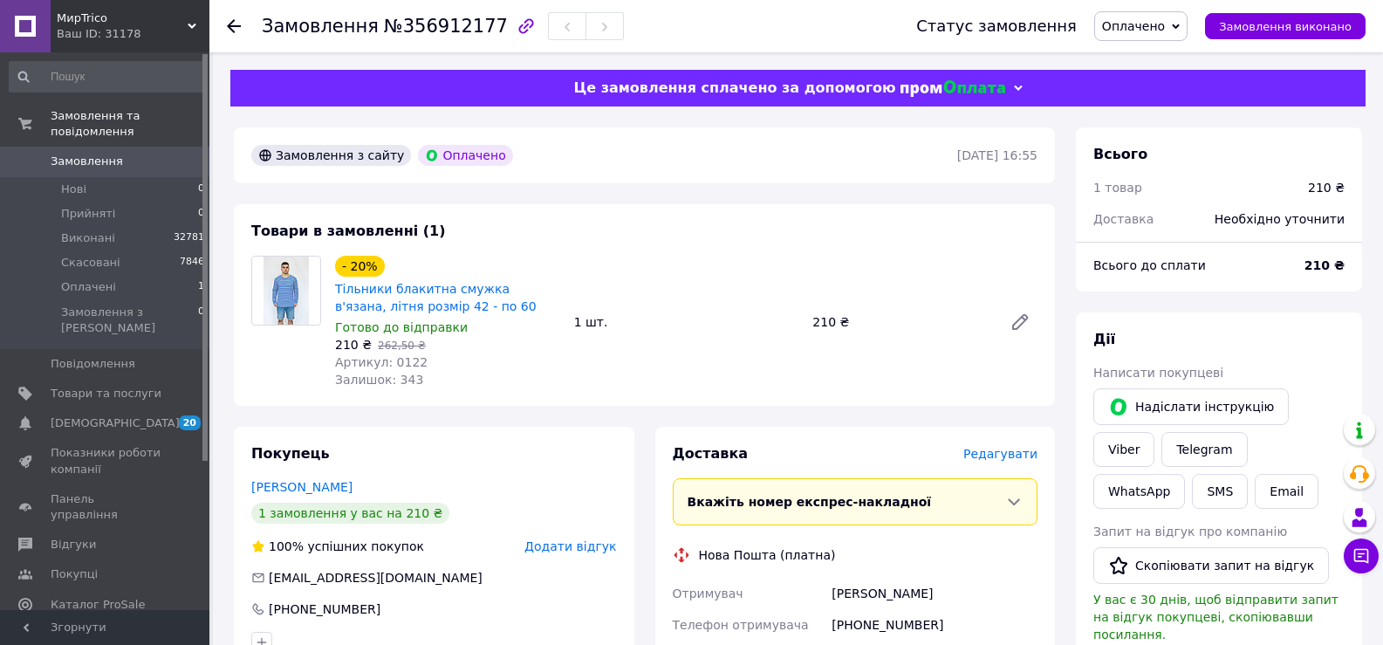
drag, startPoint x: 1188, startPoint y: 23, endPoint x: 1162, endPoint y: 41, distance: 32.0
click at [1180, 24] on icon at bounding box center [1176, 27] width 8 height 8
click at [1160, 61] on li "Прийнято" at bounding box center [1141, 61] width 92 height 26
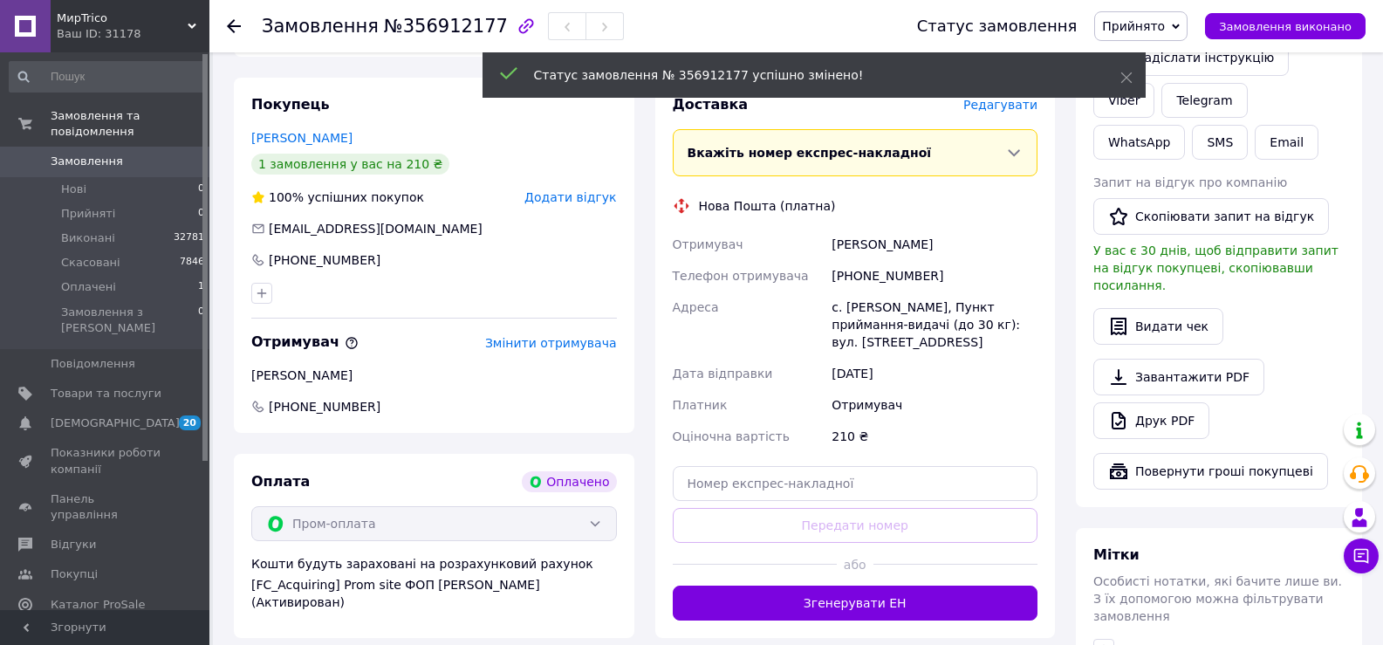
scroll to position [611, 0]
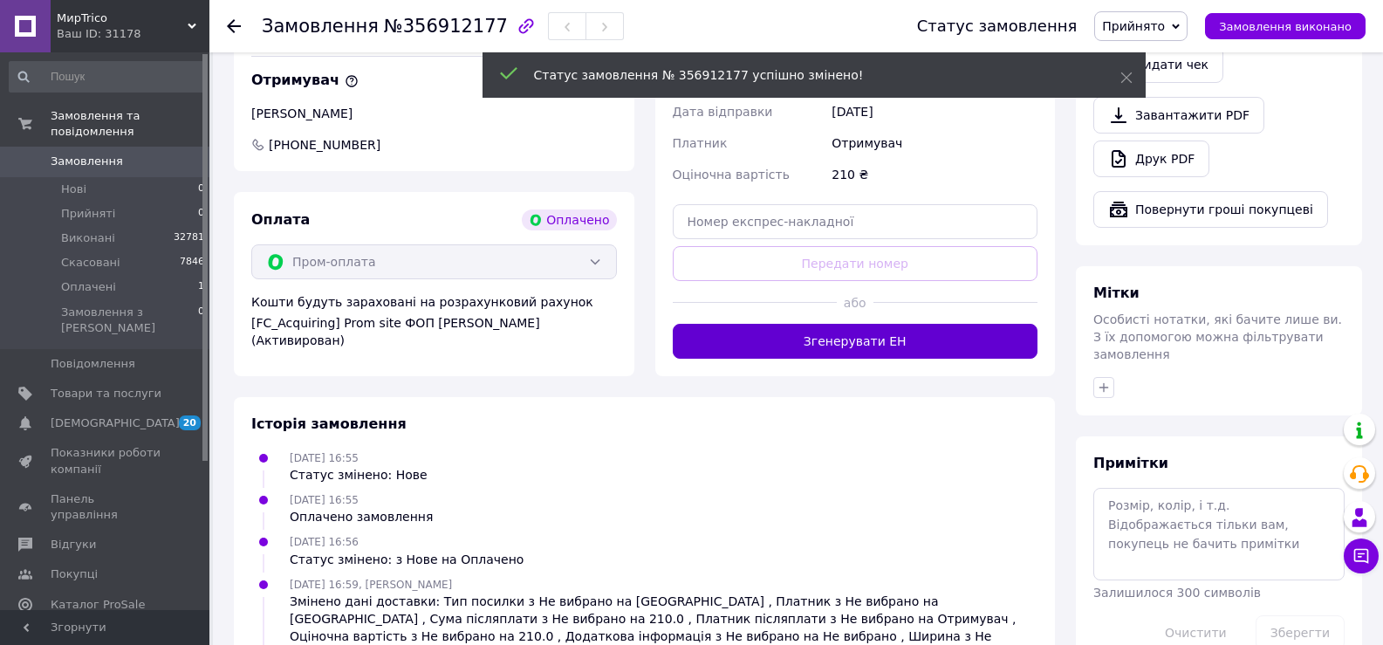
click at [938, 340] on button "Згенерувати ЕН" at bounding box center [856, 341] width 366 height 35
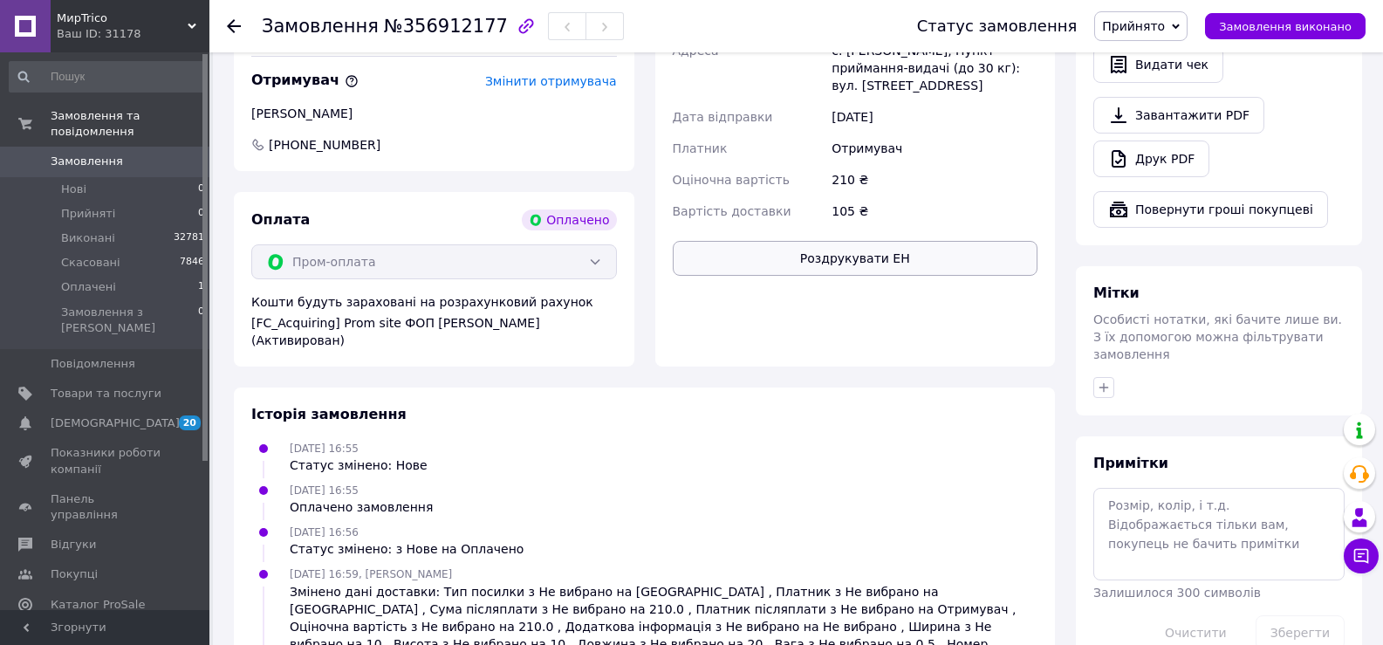
click at [976, 251] on button "Роздрукувати ЕН" at bounding box center [856, 258] width 366 height 35
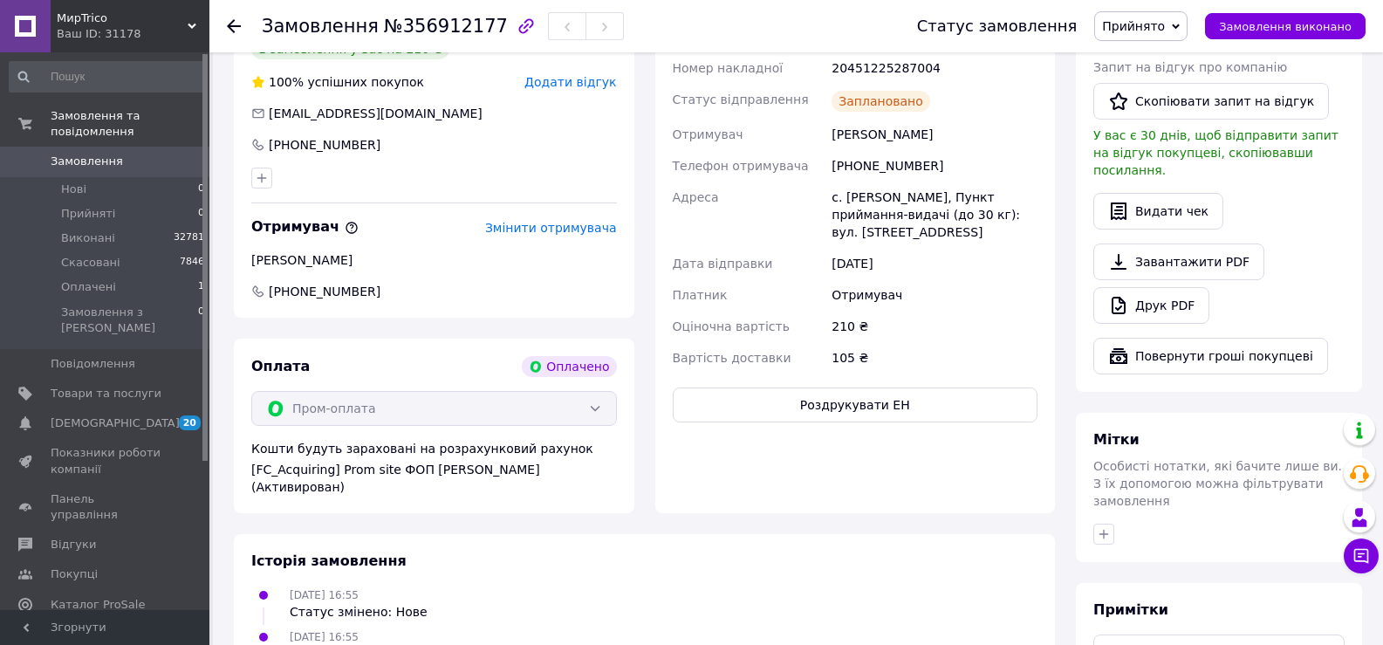
scroll to position [436, 0]
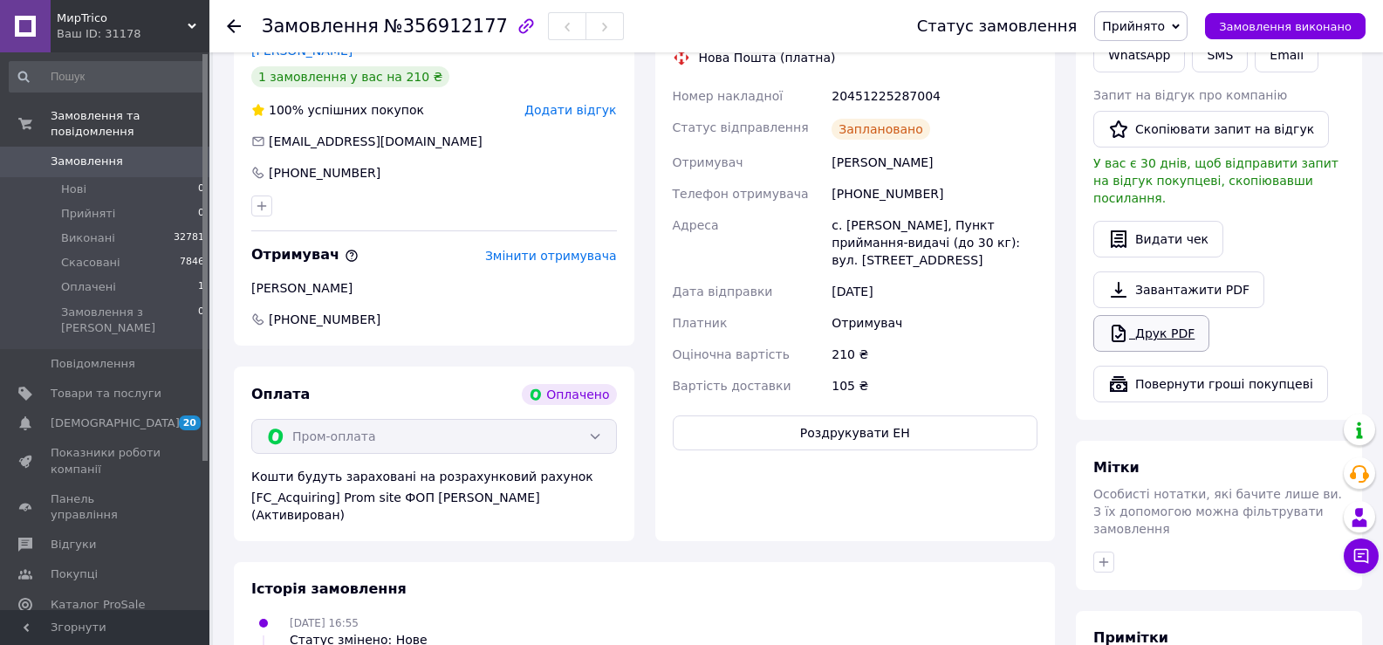
click at [1154, 315] on link "Друк PDF" at bounding box center [1151, 333] width 116 height 37
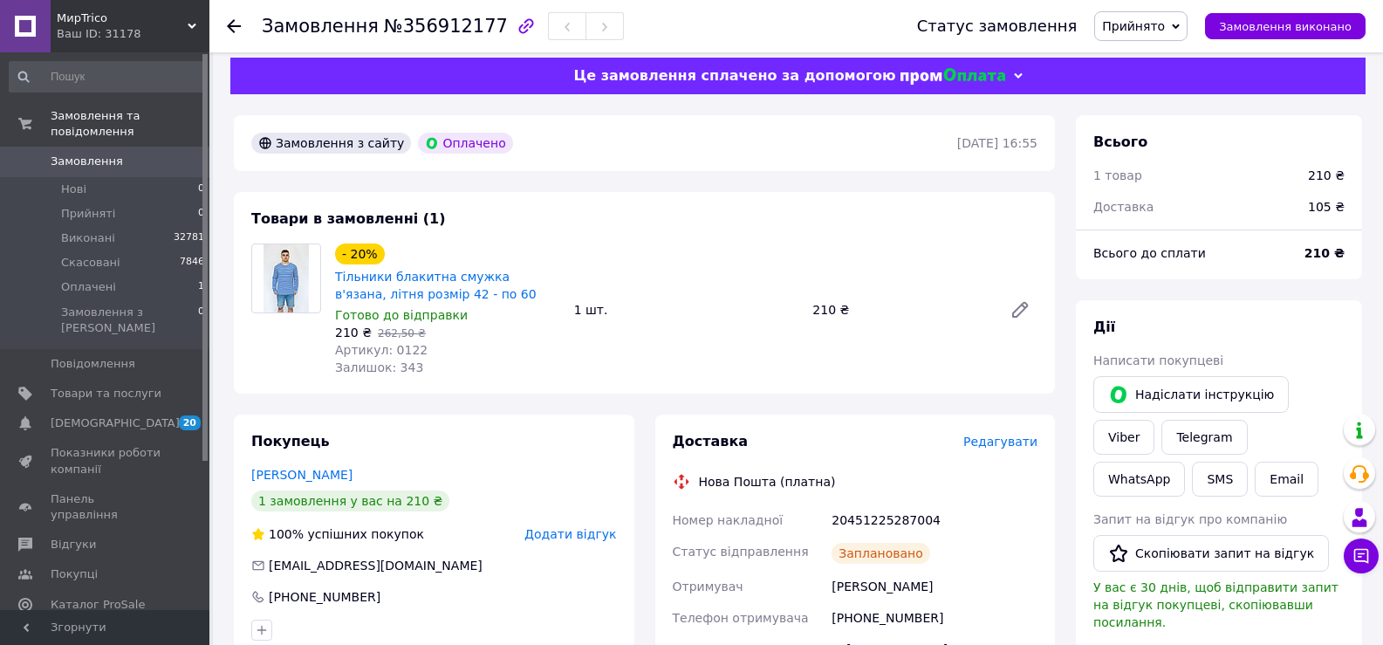
scroll to position [0, 0]
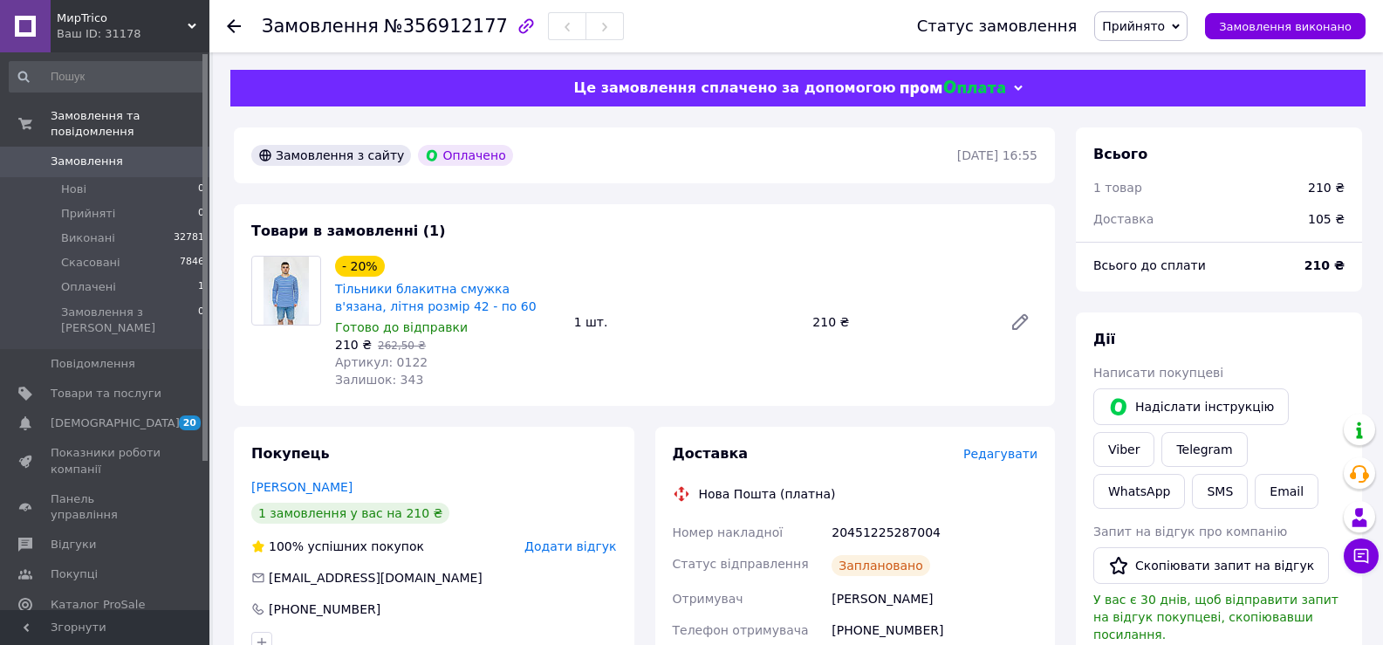
click at [887, 533] on div "20451225287004" at bounding box center [934, 532] width 213 height 31
copy div "20451225287004"
click at [1248, 474] on button "SMS" at bounding box center [1220, 491] width 56 height 35
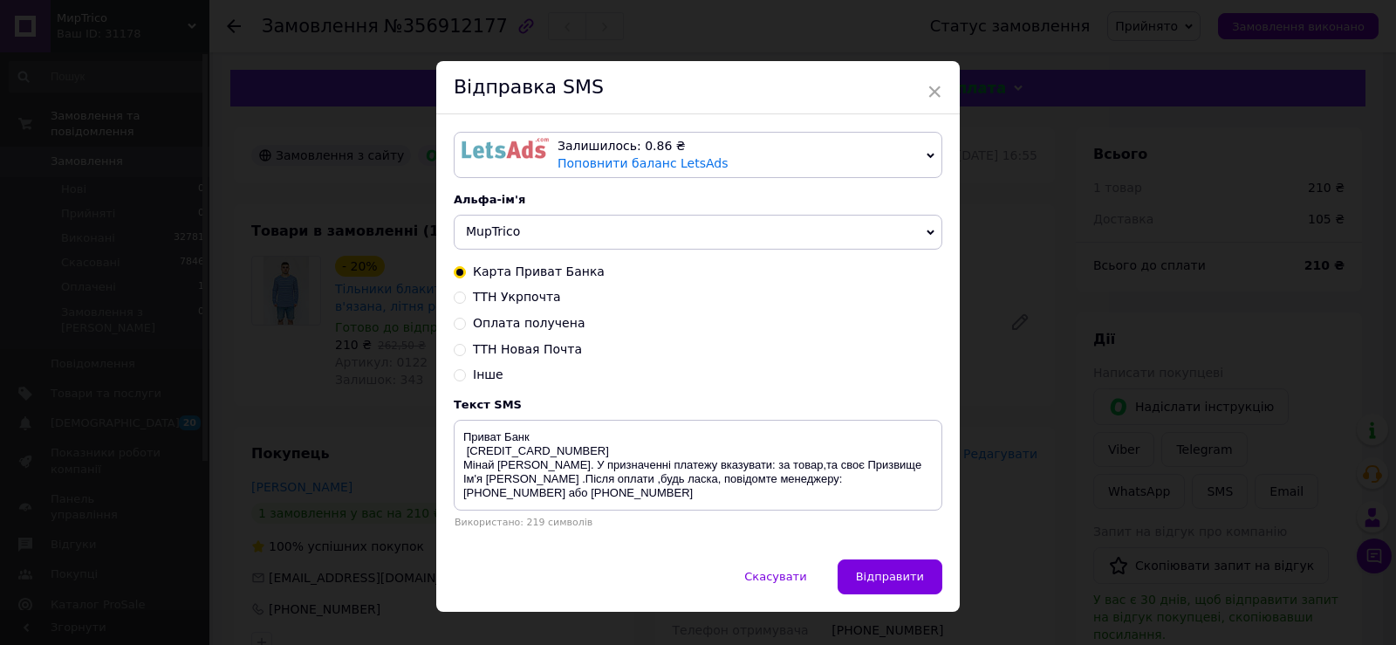
click at [462, 354] on input "ТТН Новая Почта" at bounding box center [460, 348] width 12 height 12
radio input "true"
radio input "false"
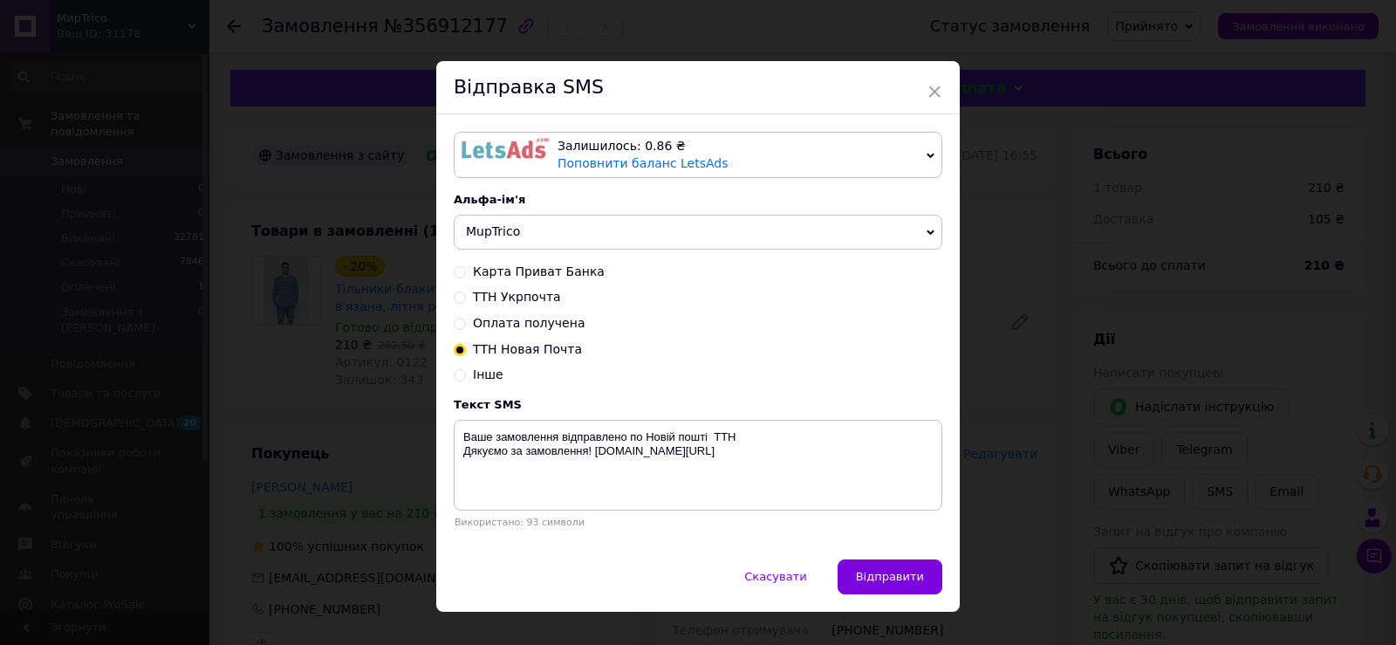
drag, startPoint x: 780, startPoint y: 153, endPoint x: 784, endPoint y: 206, distance: 53.3
click at [780, 158] on div "Залишилось: 0.86 ₴ Поповнити баланс LetsAds" at bounding box center [739, 155] width 362 height 34
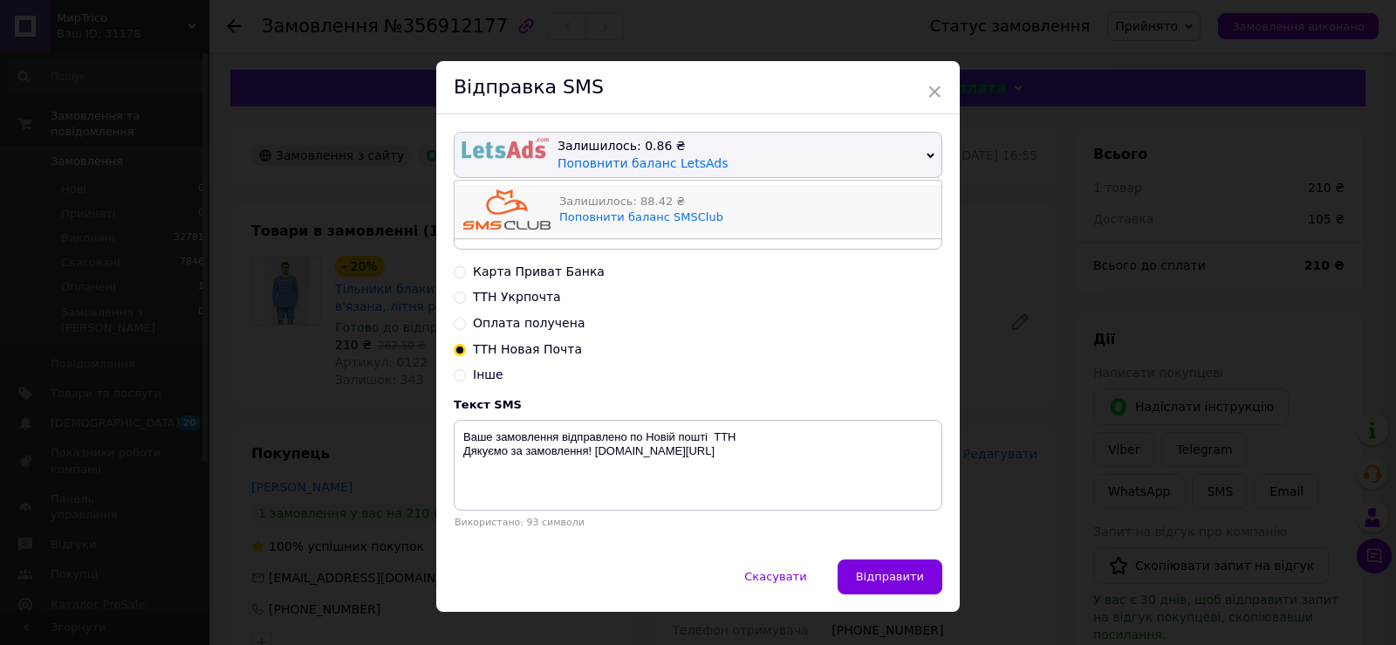
click at [785, 214] on div "Залишилось: 88.42 ₴ Поповнити баланс SMSClub" at bounding box center [745, 209] width 373 height 40
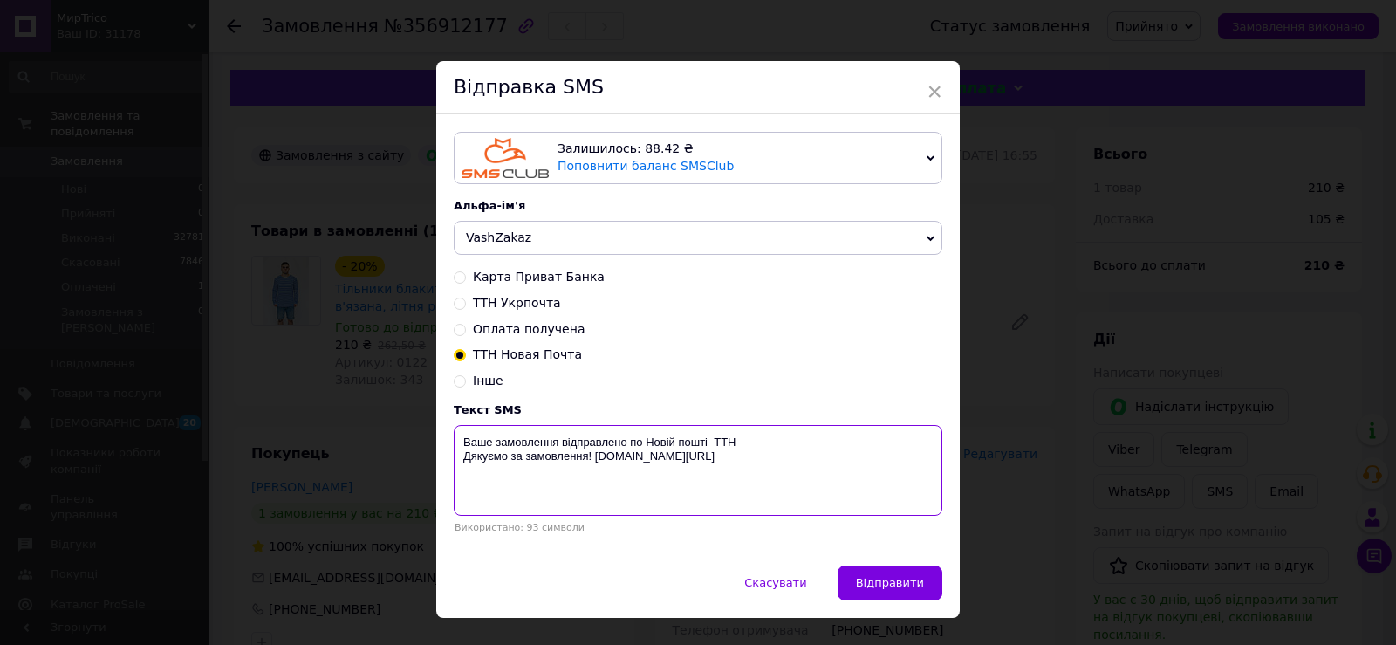
paste textarea "20451225287004"
type textarea "Ваше замовлення відправлено по Новій пошті ТТН 20451225287004 Дякуємо за замовл…"
click at [903, 585] on span "Відправити" at bounding box center [890, 582] width 68 height 13
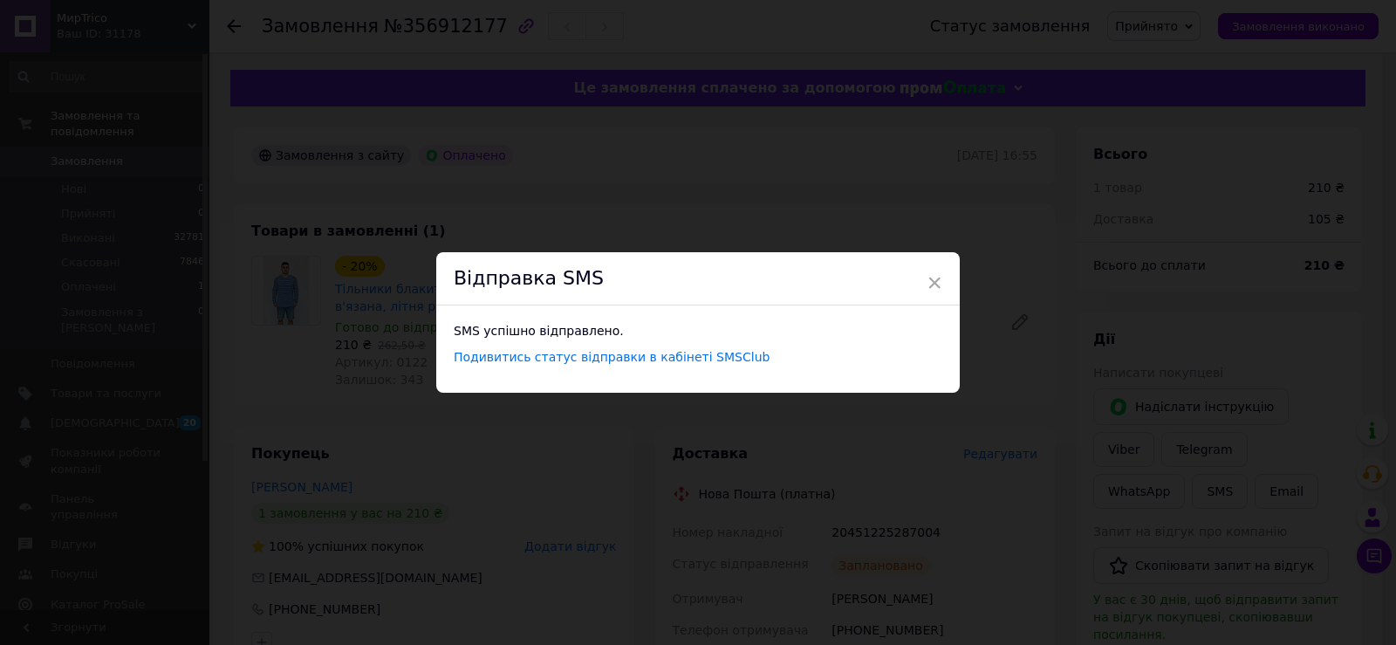
click at [1214, 48] on div "× Відправка SMS SMS успішно відправлено. Подивитись статус відправки в кабінеті…" at bounding box center [698, 322] width 1396 height 645
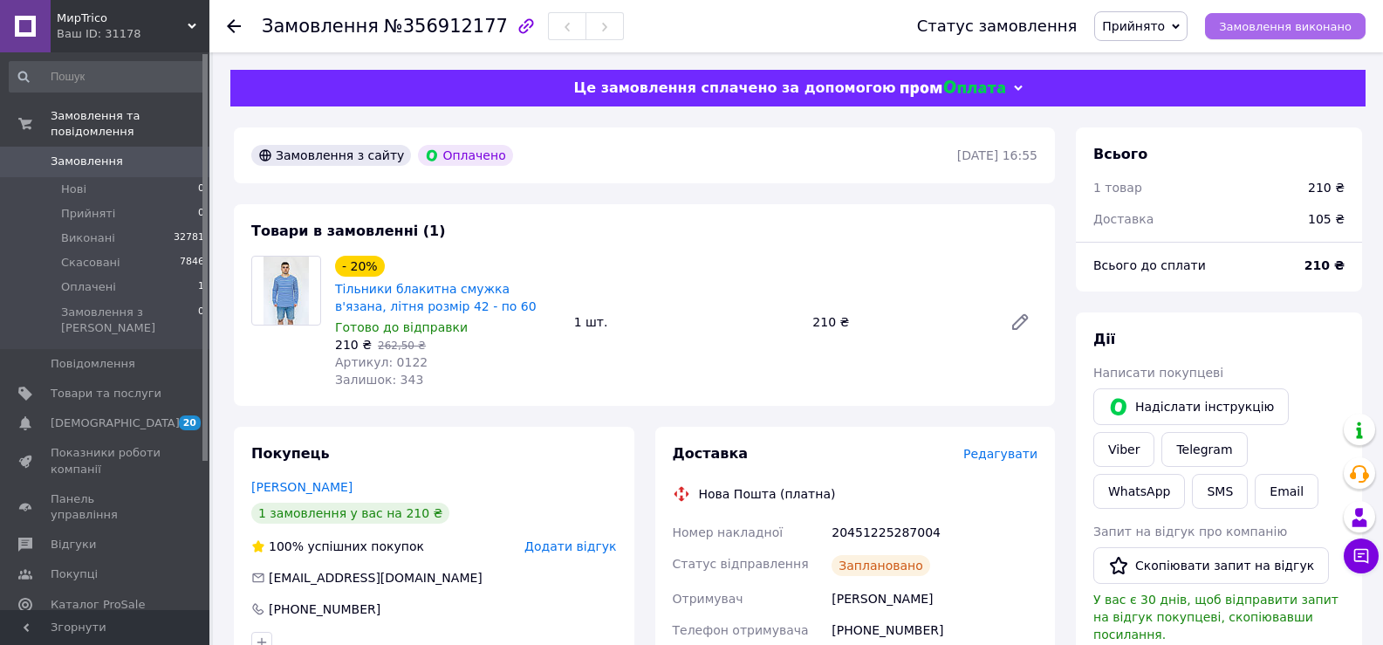
click at [1266, 24] on span "Замовлення виконано" at bounding box center [1285, 26] width 133 height 13
